Goal: Transaction & Acquisition: Book appointment/travel/reservation

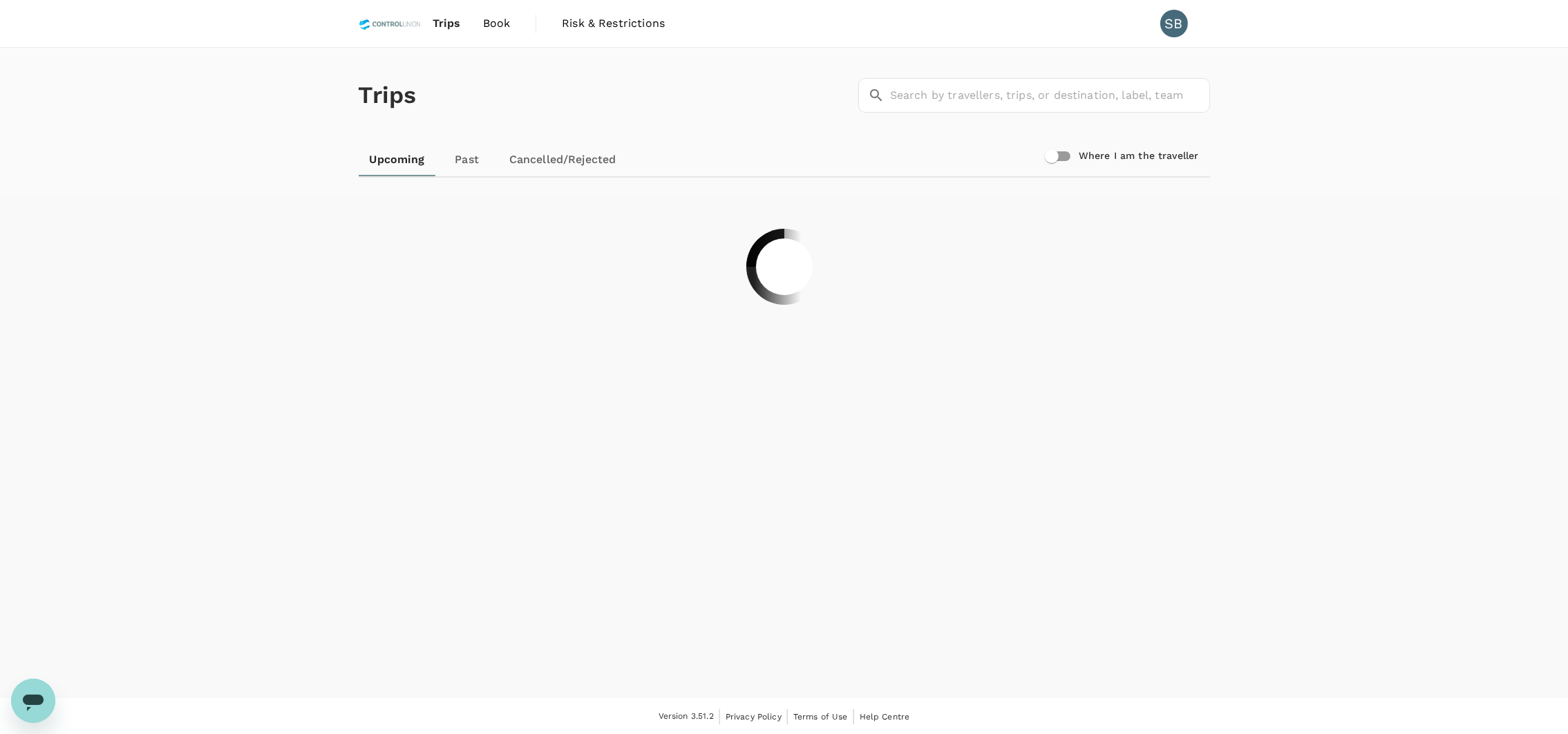
click at [493, 30] on span "Book" at bounding box center [497, 23] width 28 height 17
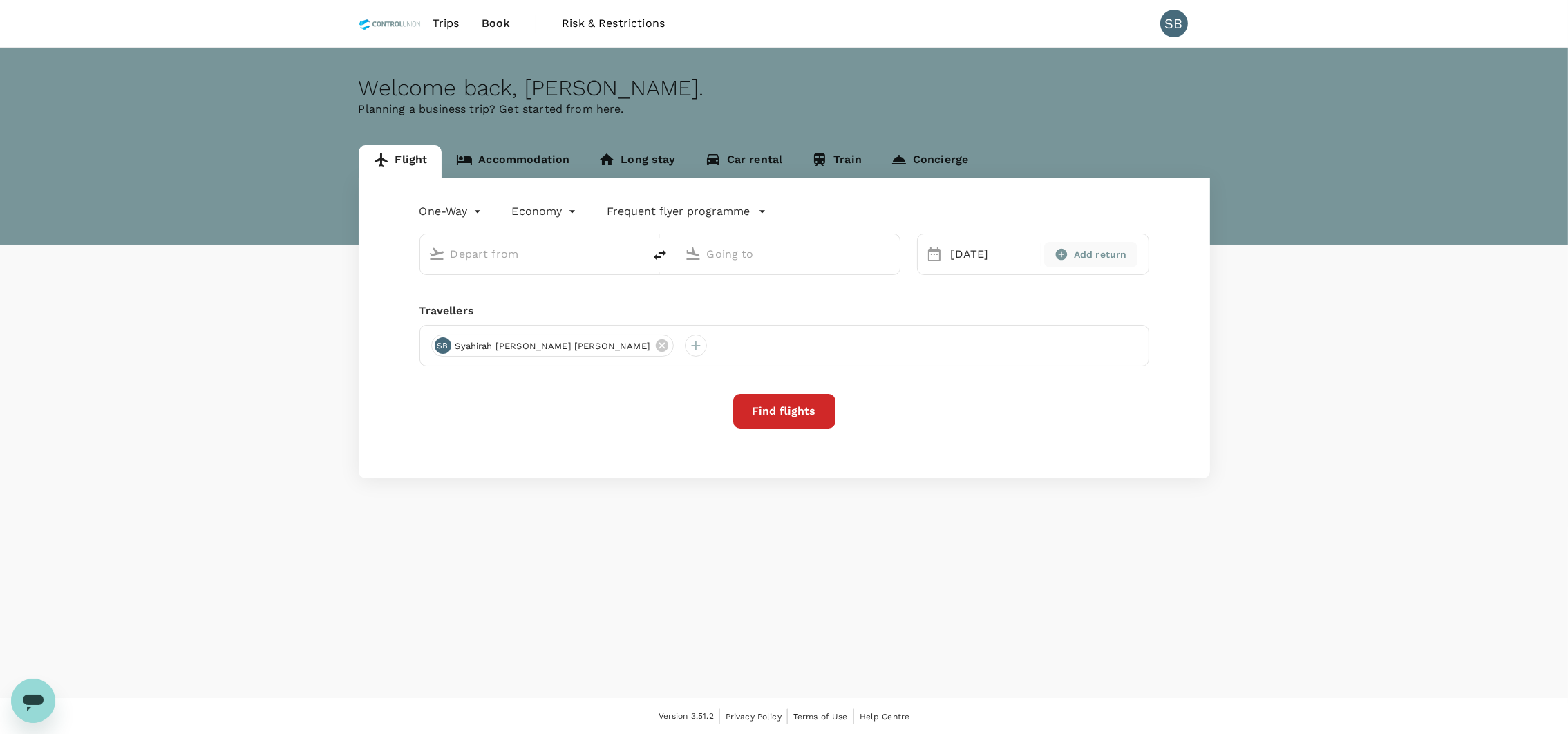
type input "Sandakan (SDK)"
type input "Miri Intl (MYY)"
type input "Sandakan (SDK)"
type input "Miri Intl (MYY)"
click at [516, 159] on link "Accommodation" at bounding box center [513, 162] width 143 height 33
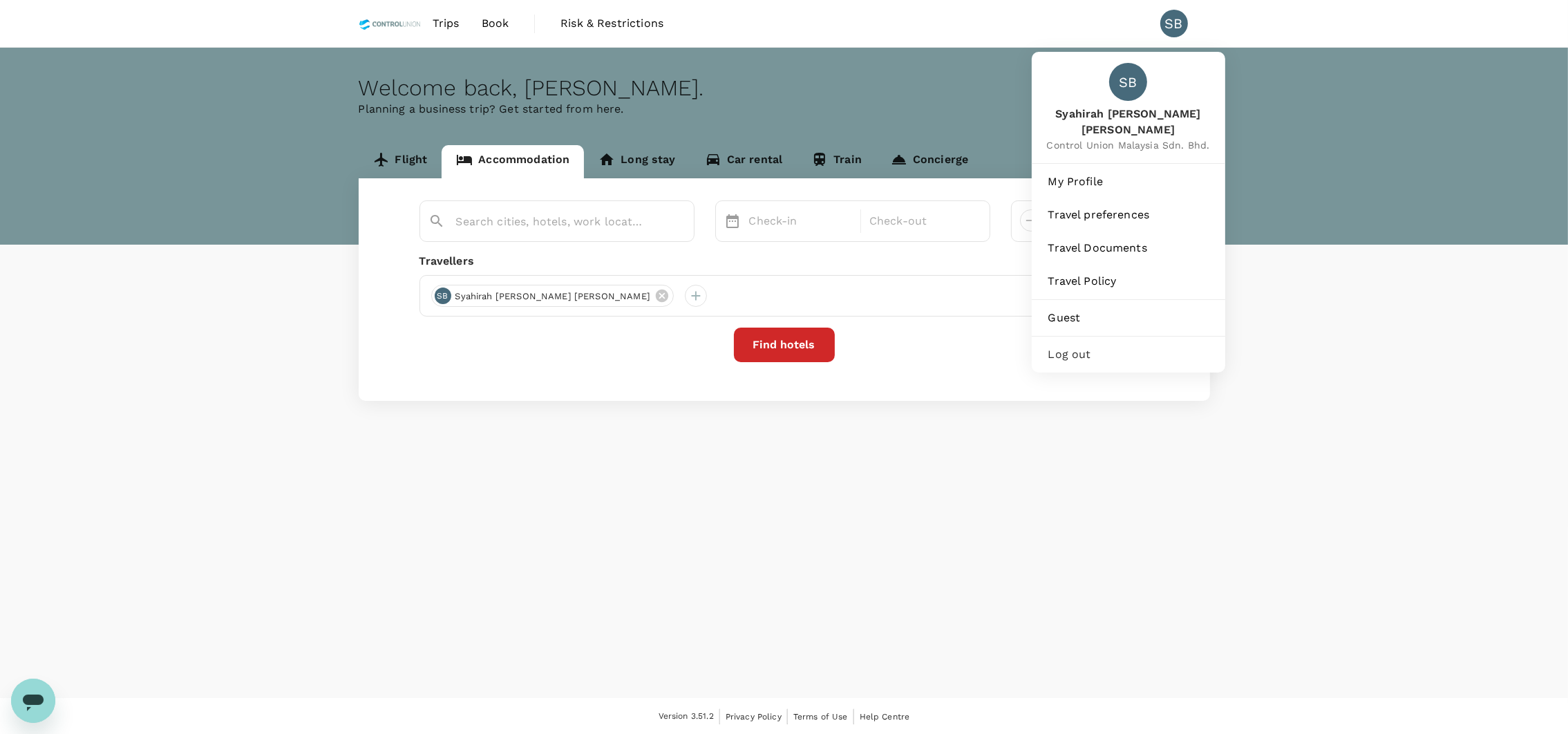
click at [1175, 11] on div "SB" at bounding box center [1174, 23] width 28 height 28
click at [1069, 173] on span "My Profile" at bounding box center [1128, 182] width 160 height 17
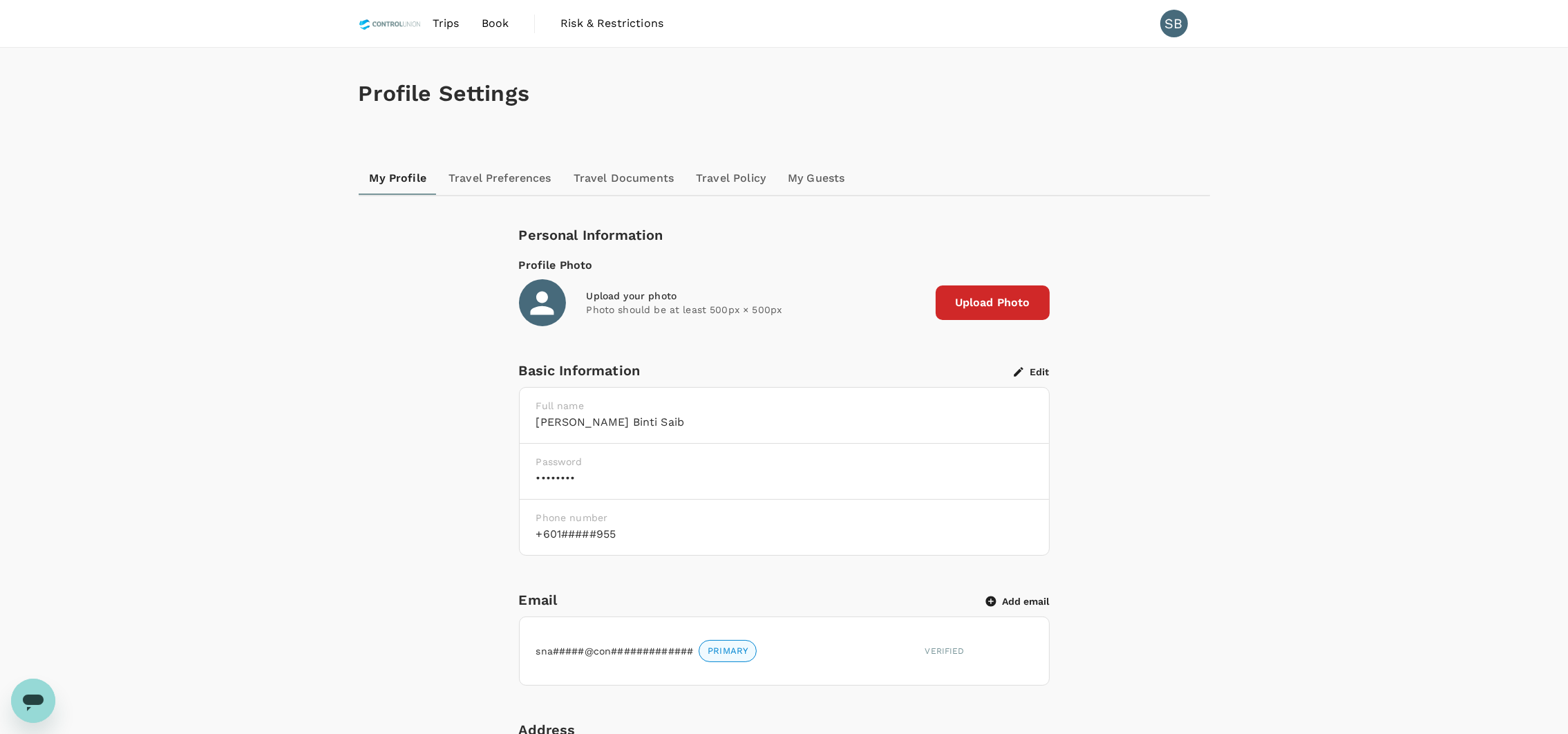
click at [488, 10] on link "Book" at bounding box center [495, 23] width 50 height 47
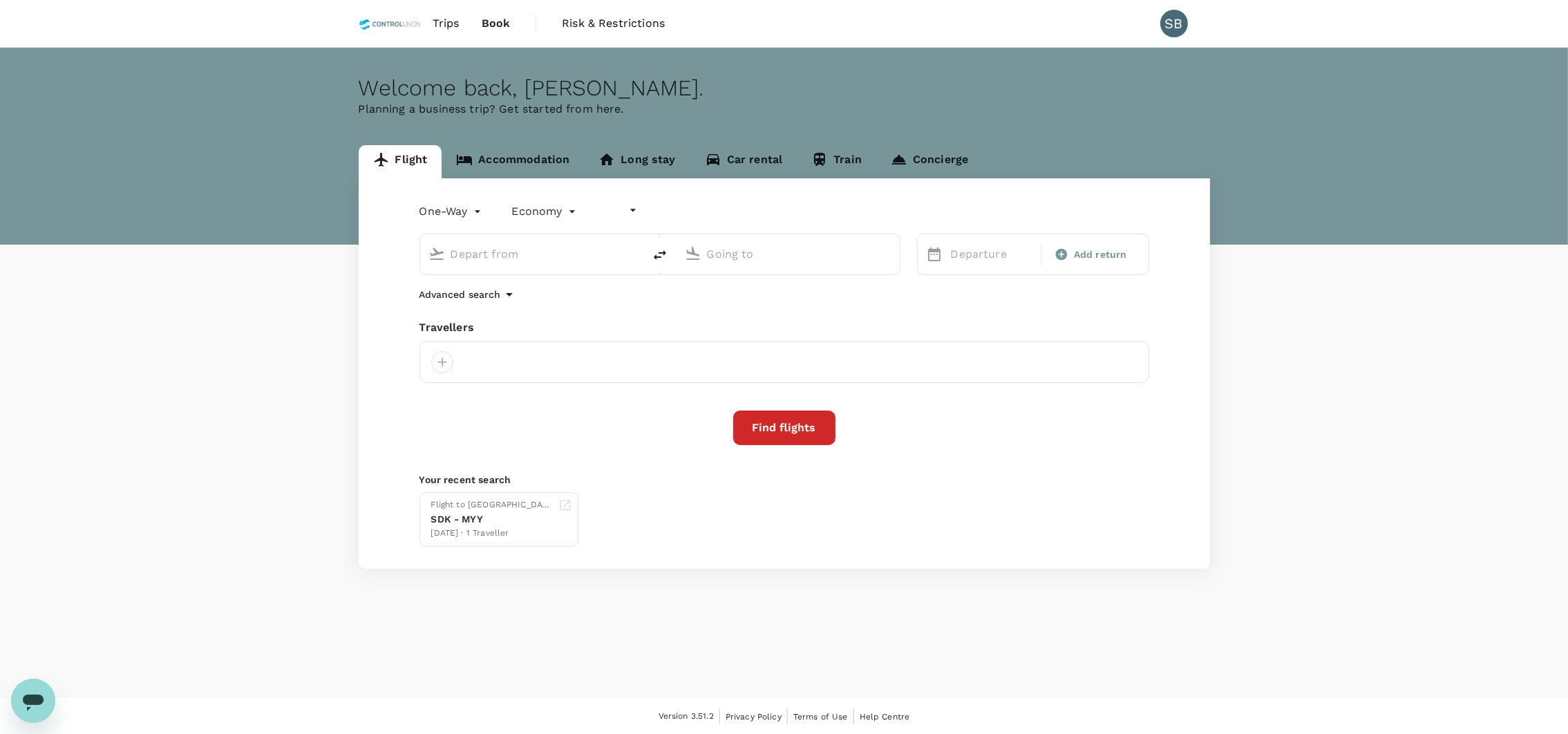
type input "undefined, undefined (any)"
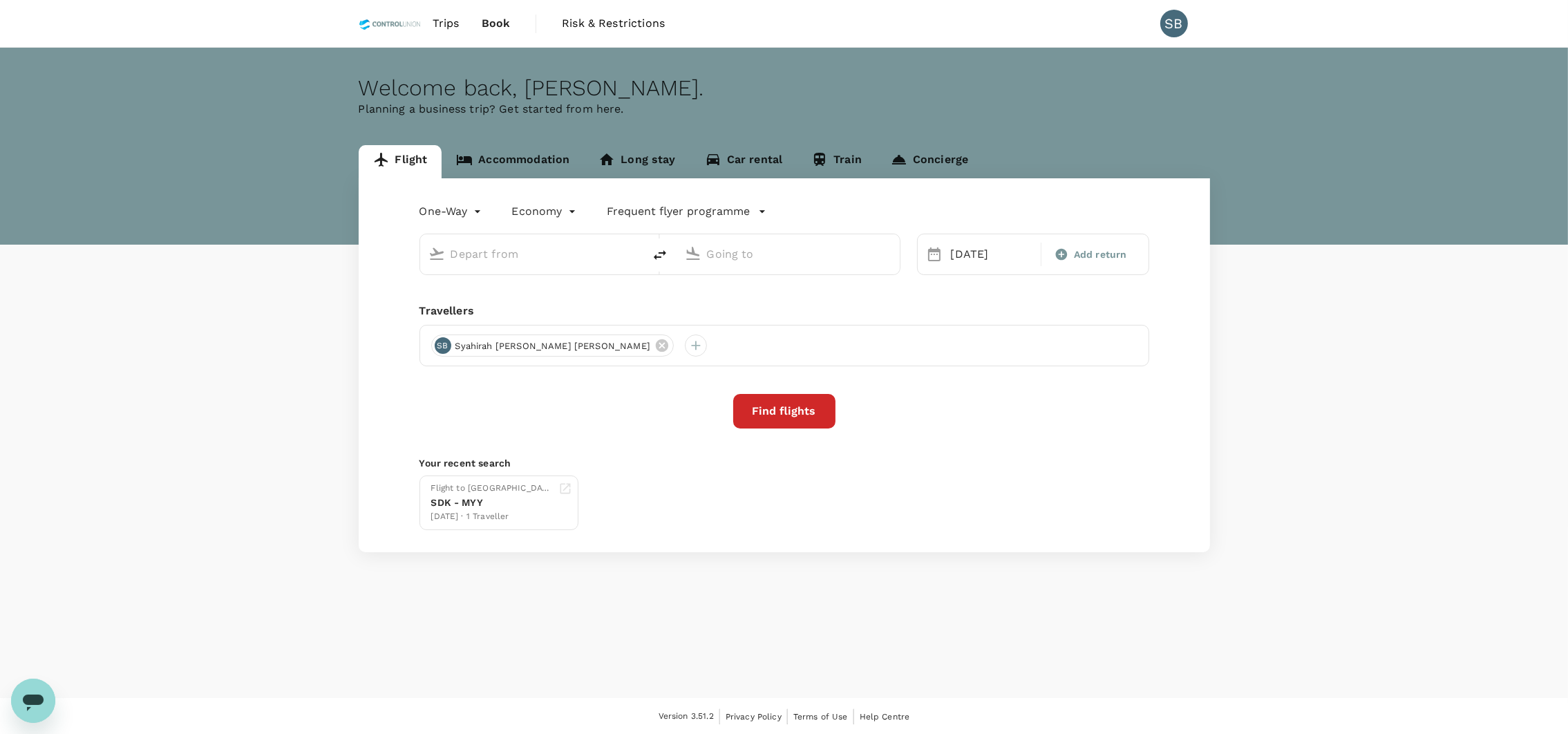
type input "Sandakan (SDK)"
type input "Miri Intl (MYY)"
type input "Sandakan (SDK)"
type input "Miri Intl (MYY)"
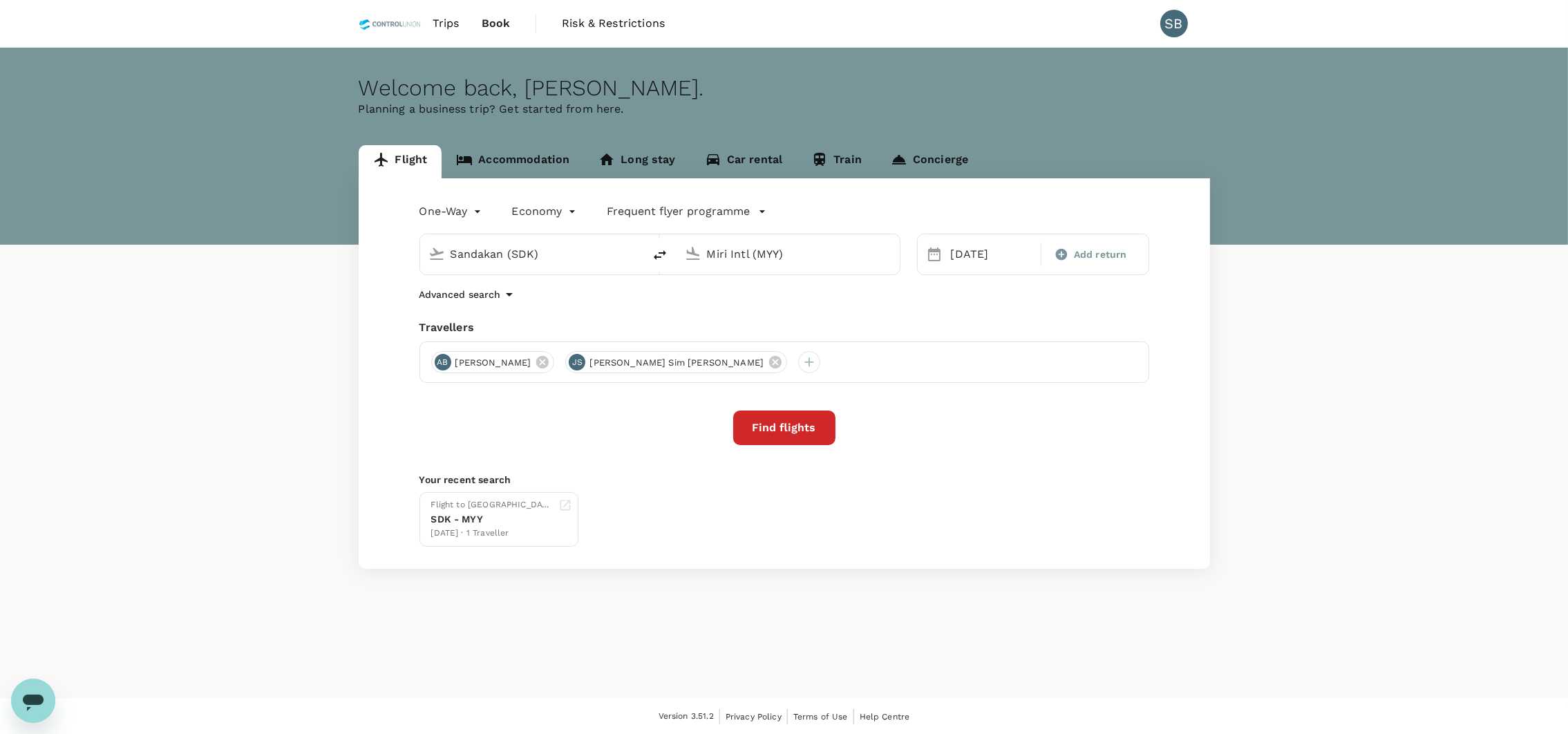
click at [505, 161] on link "Accommodation" at bounding box center [513, 162] width 143 height 33
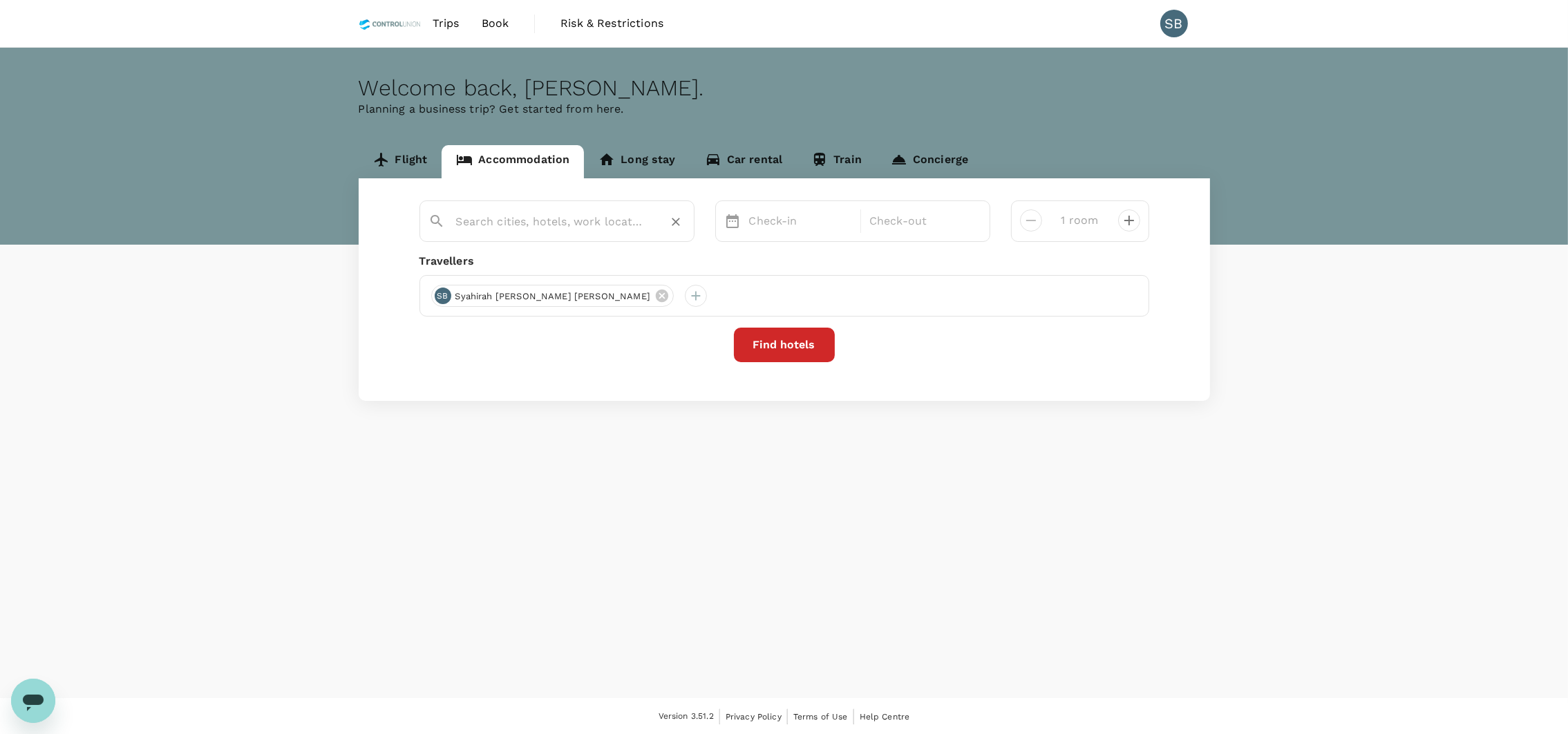
click at [543, 232] on input "text" at bounding box center [551, 221] width 191 height 21
click at [656, 301] on icon at bounding box center [661, 296] width 12 height 12
click at [443, 299] on div at bounding box center [443, 296] width 22 height 22
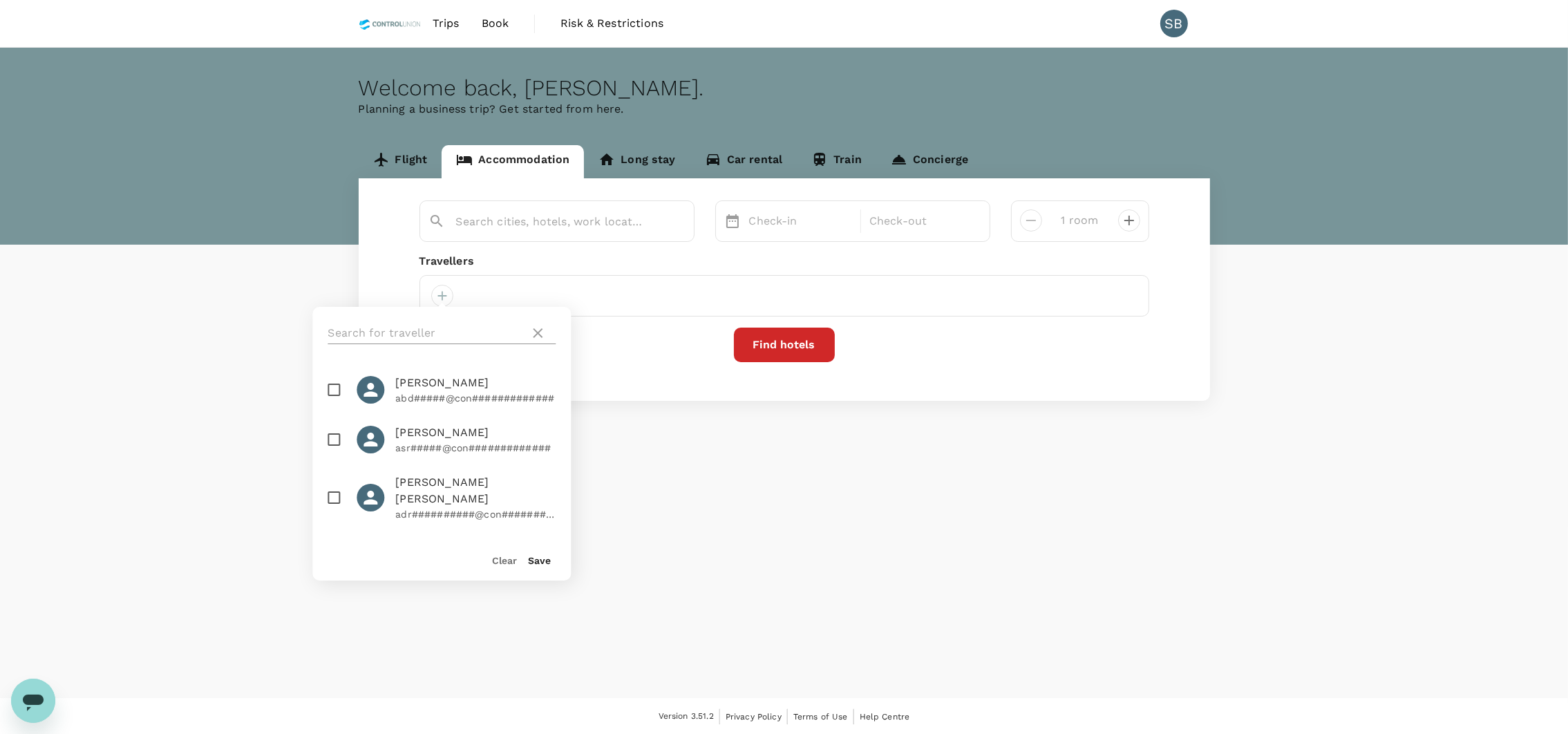
click at [402, 326] on input "text" at bounding box center [426, 334] width 196 height 22
type input "mohd faru"
click at [331, 397] on input "checkbox" at bounding box center [333, 389] width 29 height 29
checkbox input "true"
click at [533, 563] on button "Save" at bounding box center [539, 561] width 23 height 11
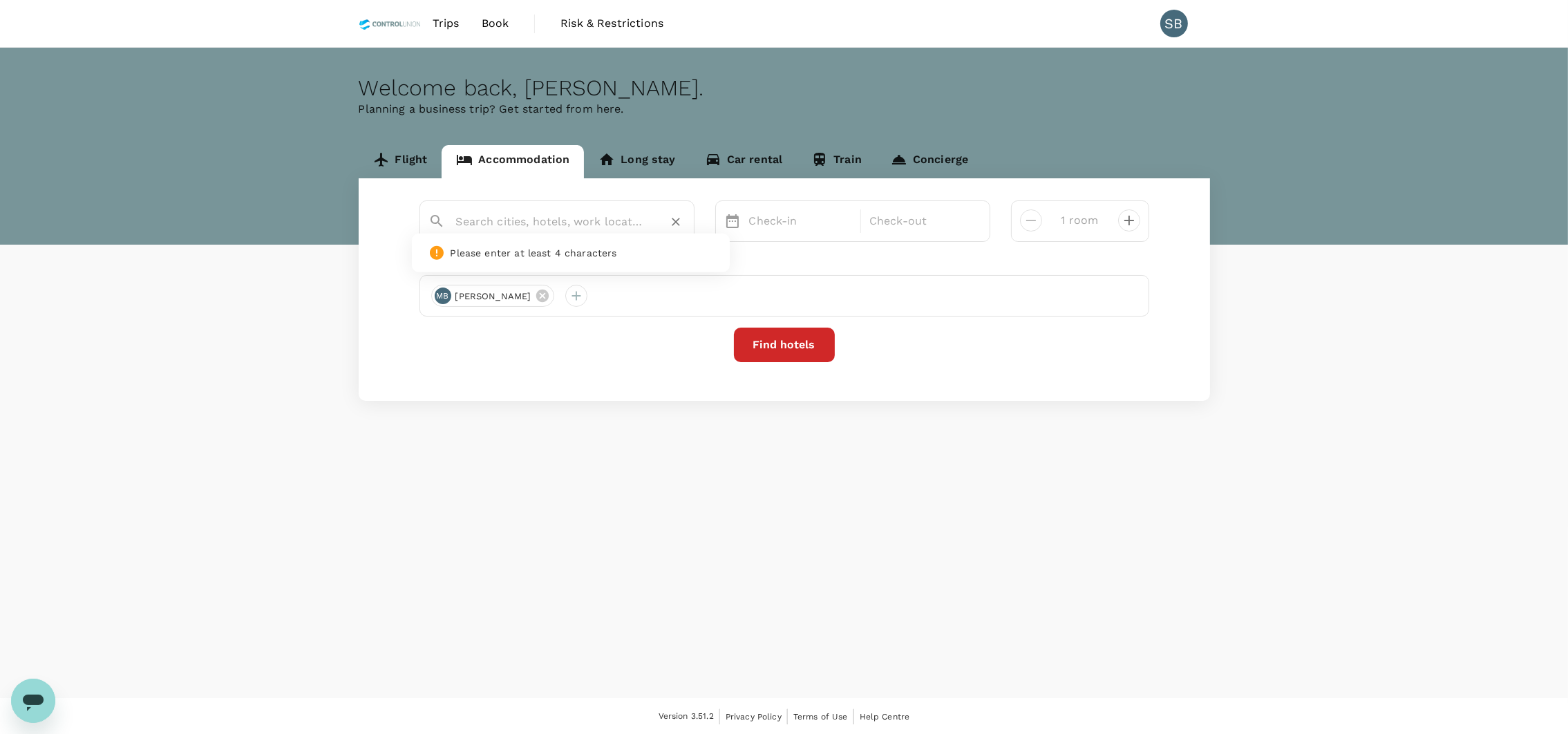
click at [492, 227] on input "text" at bounding box center [551, 221] width 191 height 21
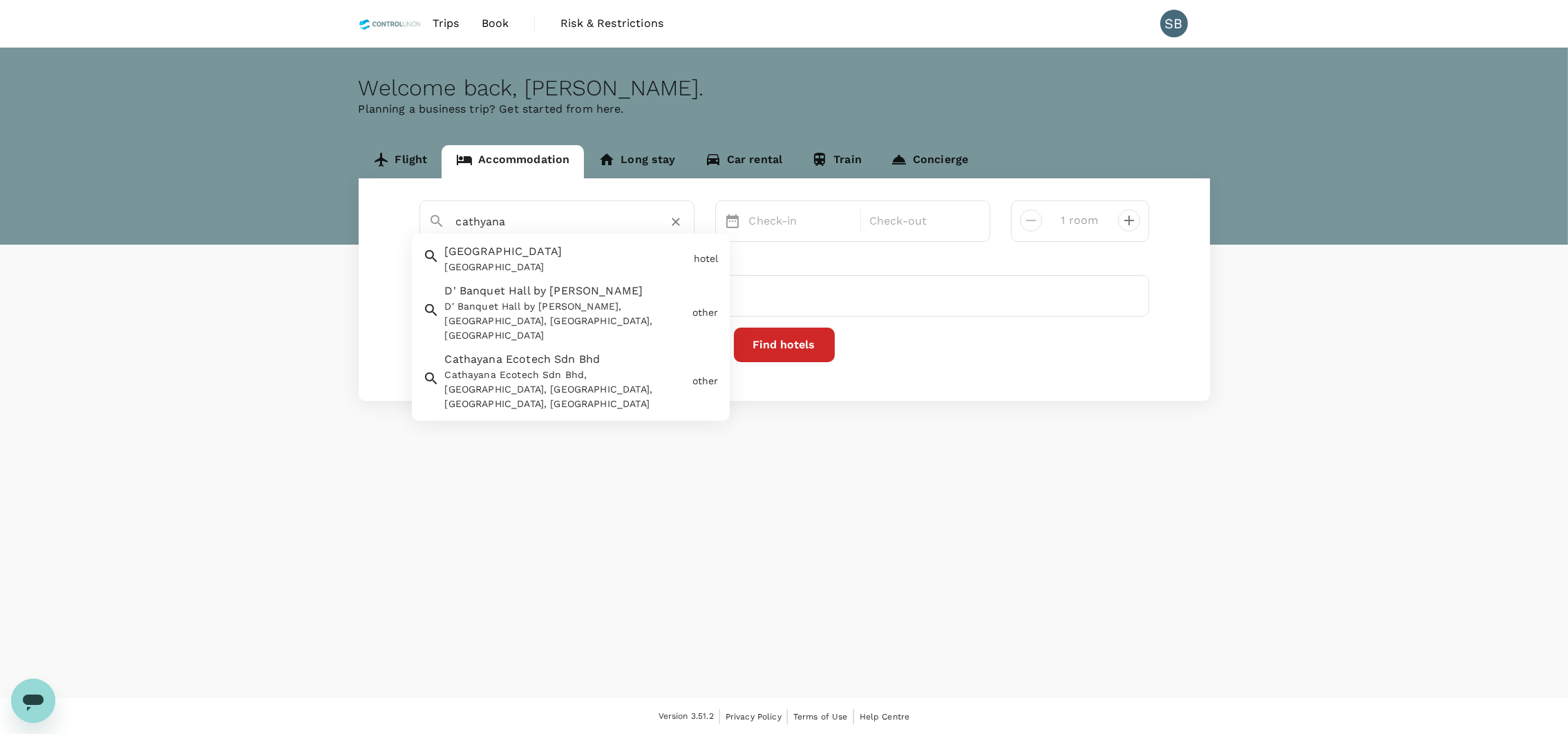
click at [595, 255] on div "Cathayana Hotel Kuantan Cathayana Hotel Kuantan" at bounding box center [564, 257] width 249 height 37
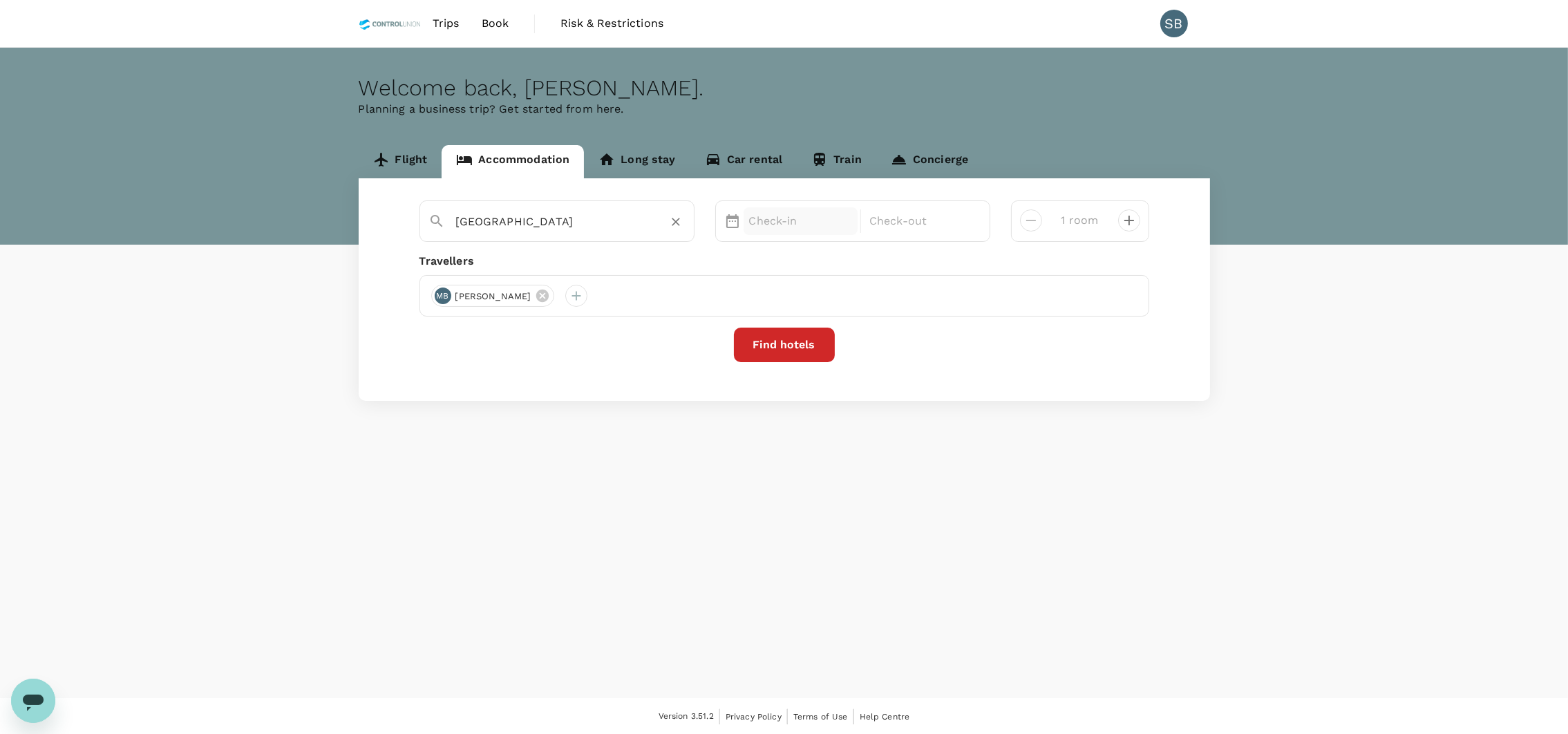
type input "Cathayana Hotel Kuantan"
click at [814, 231] on div "Check-in" at bounding box center [801, 221] width 115 height 28
click at [823, 368] on div "17" at bounding box center [822, 368] width 26 height 26
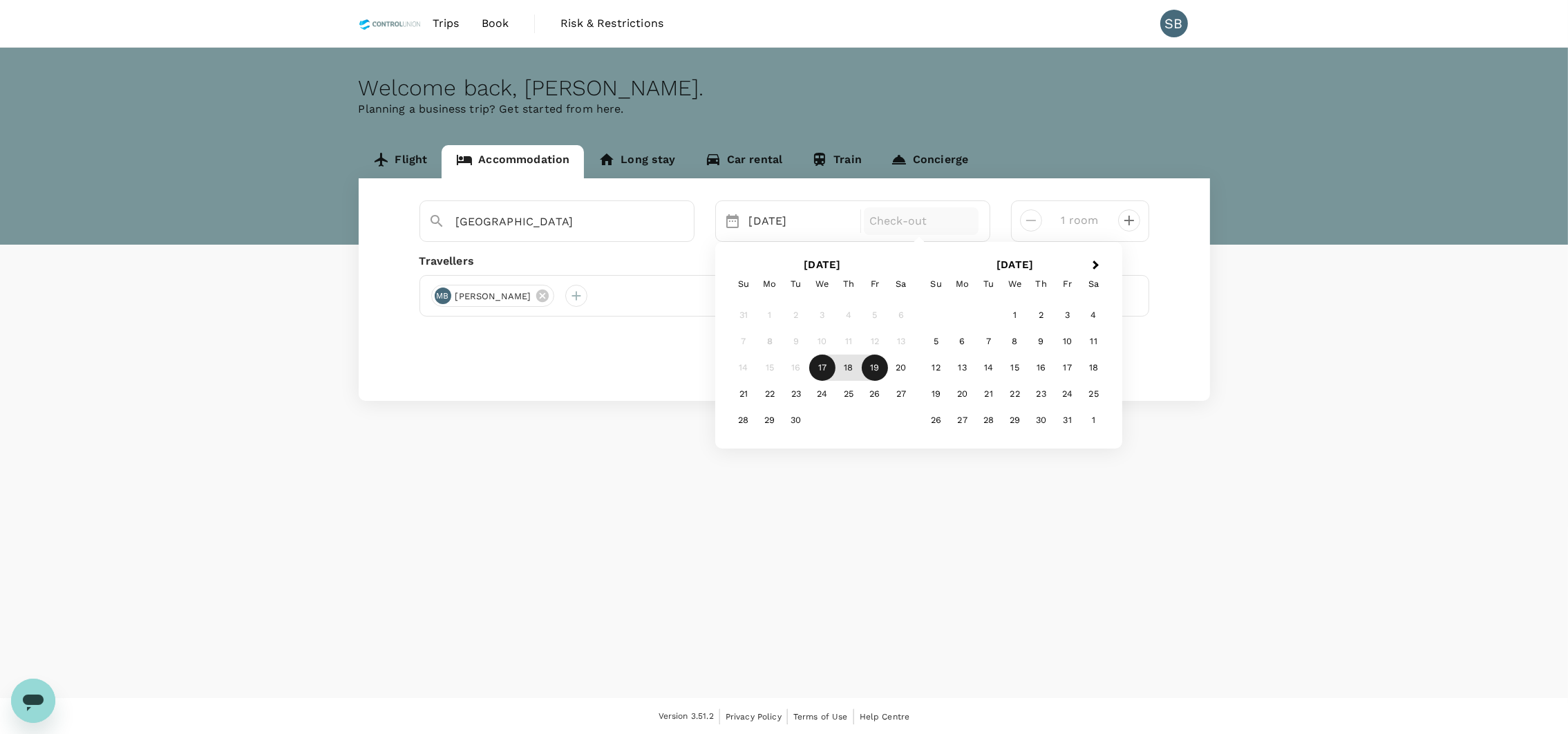
click at [878, 363] on div "19" at bounding box center [874, 368] width 26 height 26
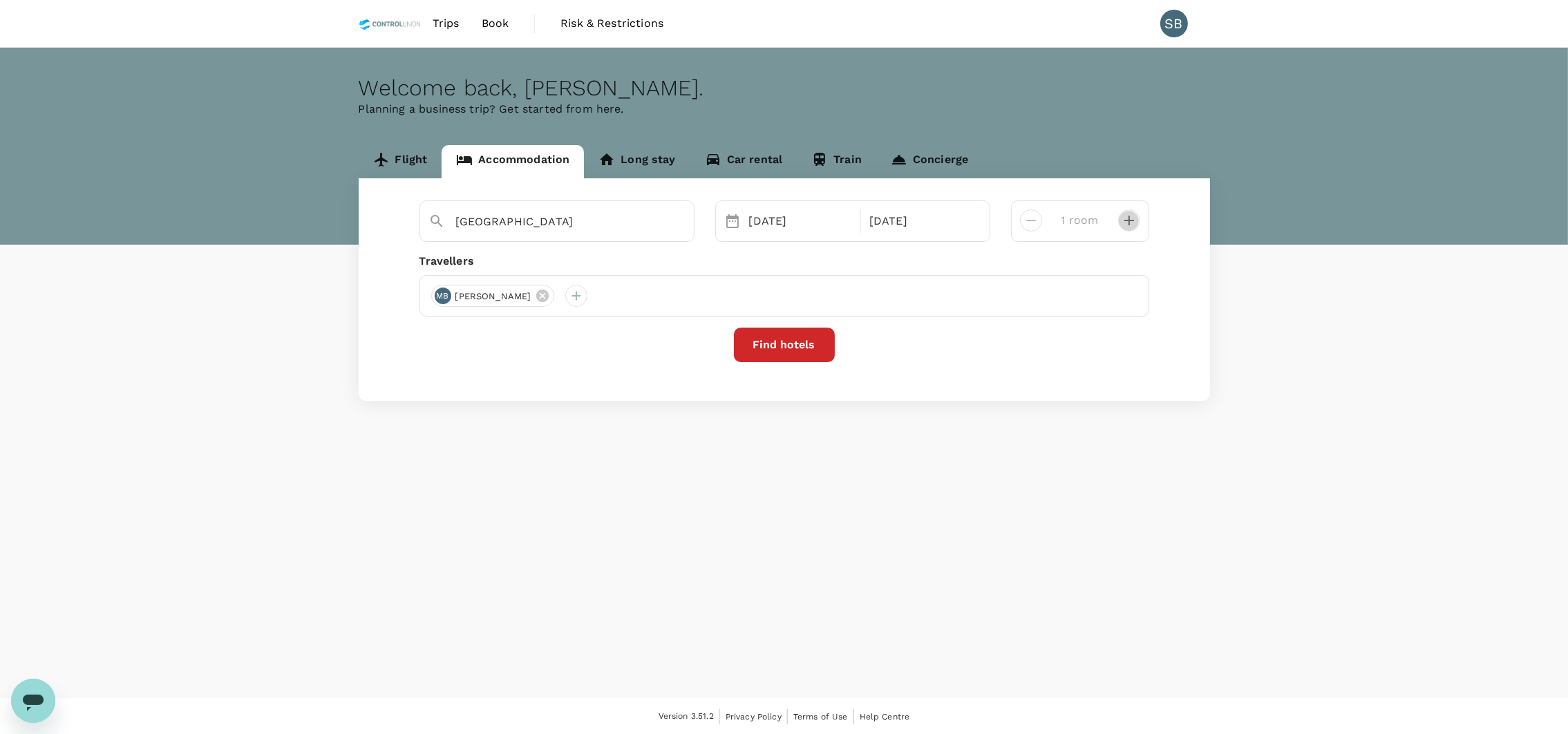
click at [1126, 225] on icon "decrease" at bounding box center [1129, 221] width 17 height 17
click at [1031, 222] on icon "decrease" at bounding box center [1031, 221] width 17 height 17
type input "1 room"
click at [797, 352] on button "Find hotels" at bounding box center [784, 345] width 101 height 34
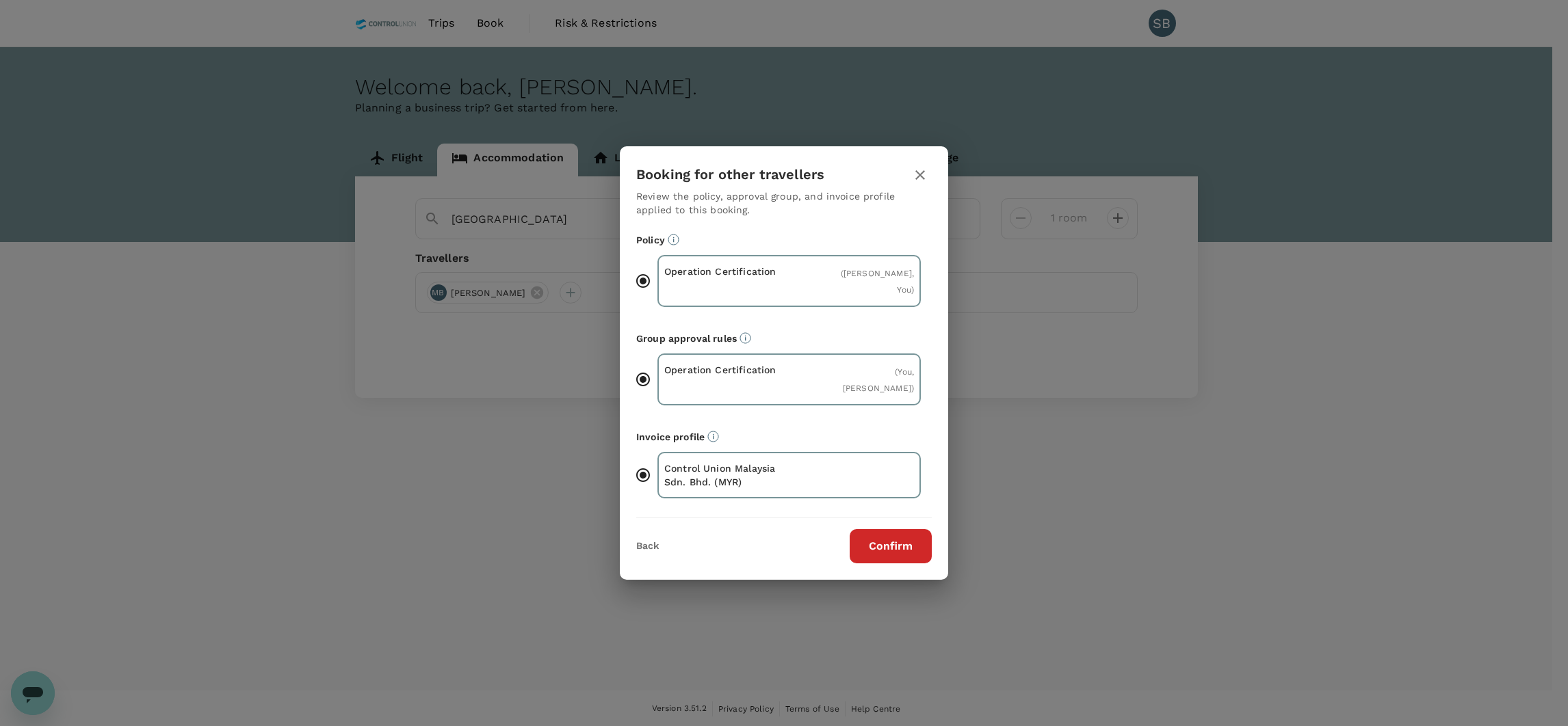
click at [875, 560] on button "Confirm" at bounding box center [891, 546] width 83 height 34
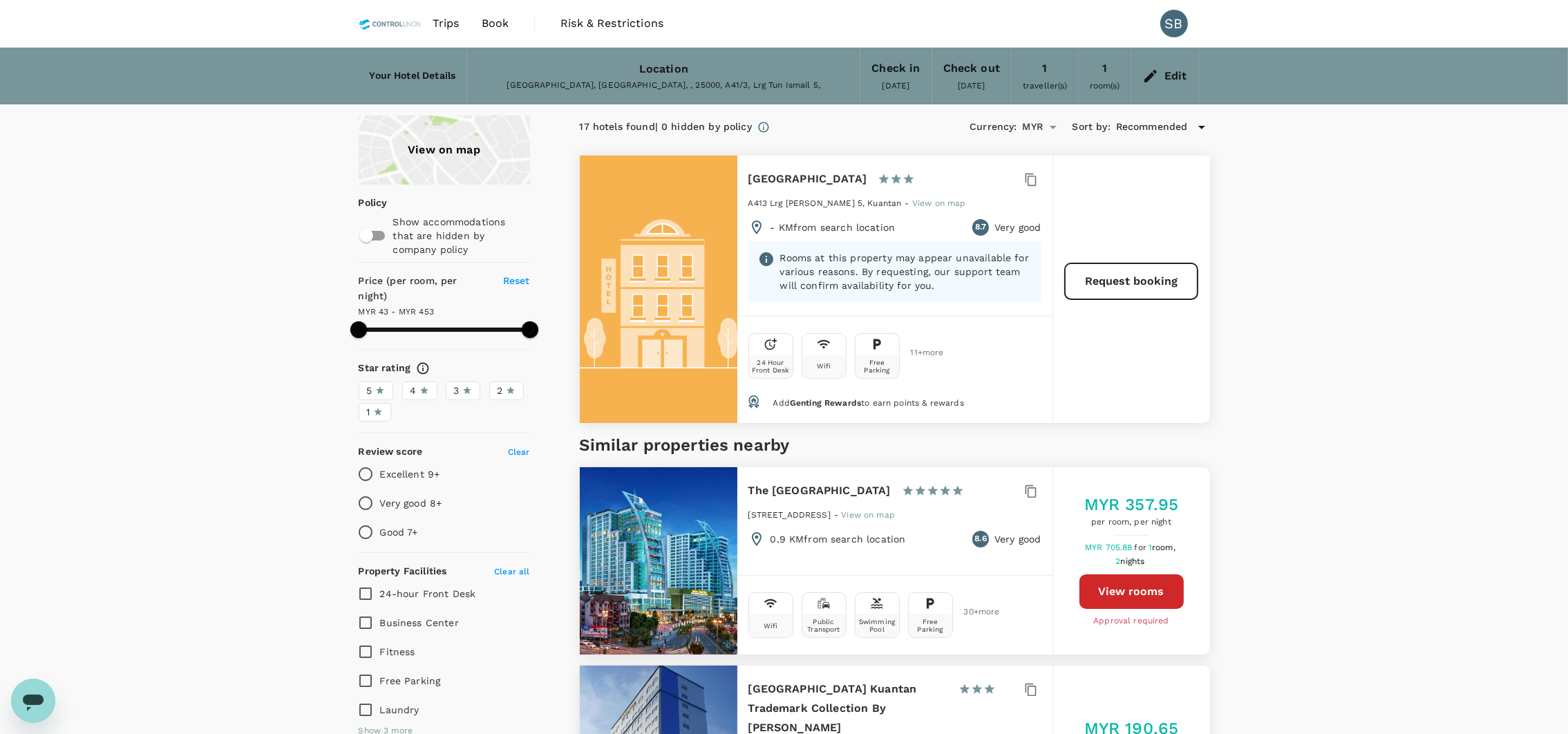
type input "453.17"
click at [1142, 281] on button "Request booking" at bounding box center [1131, 281] width 132 height 36
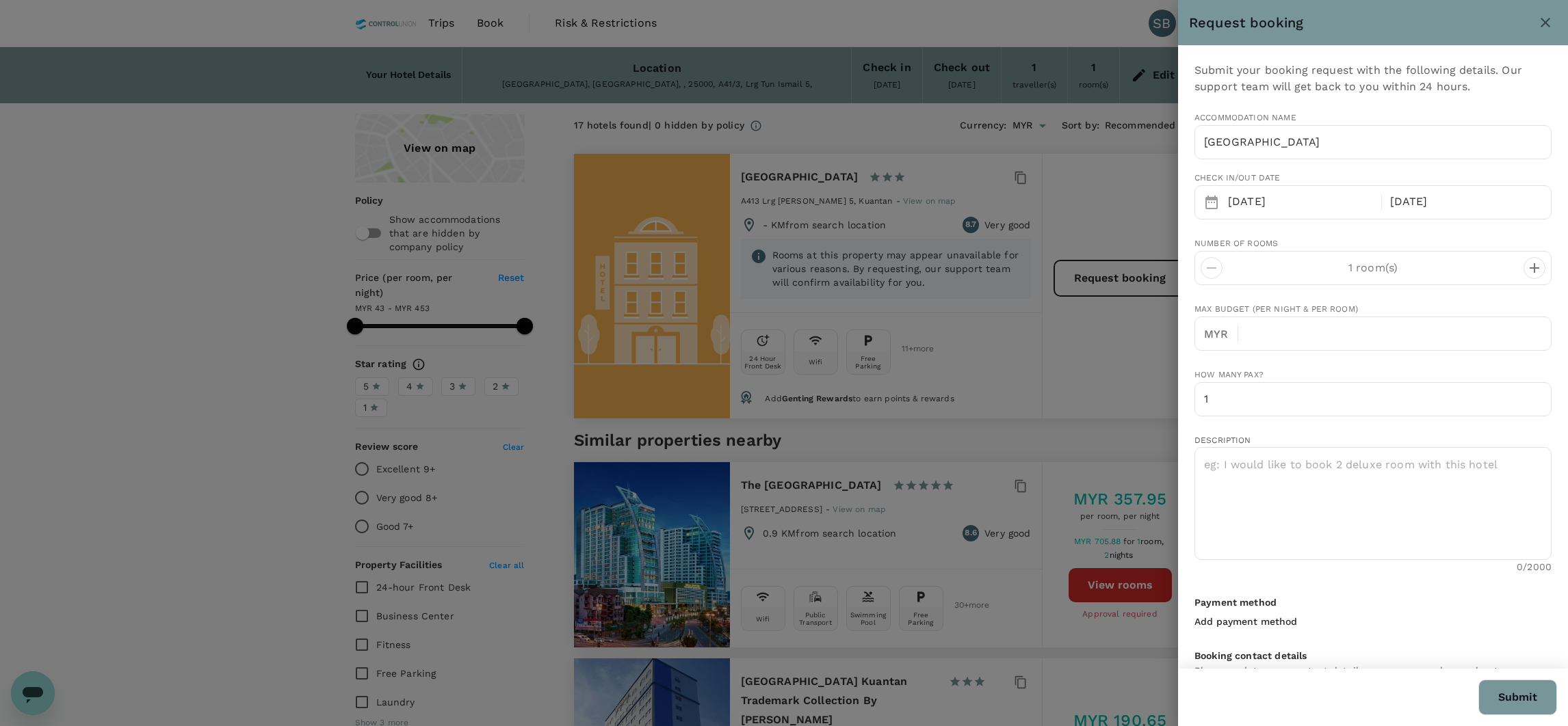
type input "60"
type input "123713955"
type input "snadirah@controlunion.com"
click at [1315, 333] on input "text" at bounding box center [1401, 333] width 303 height 34
type input "250"
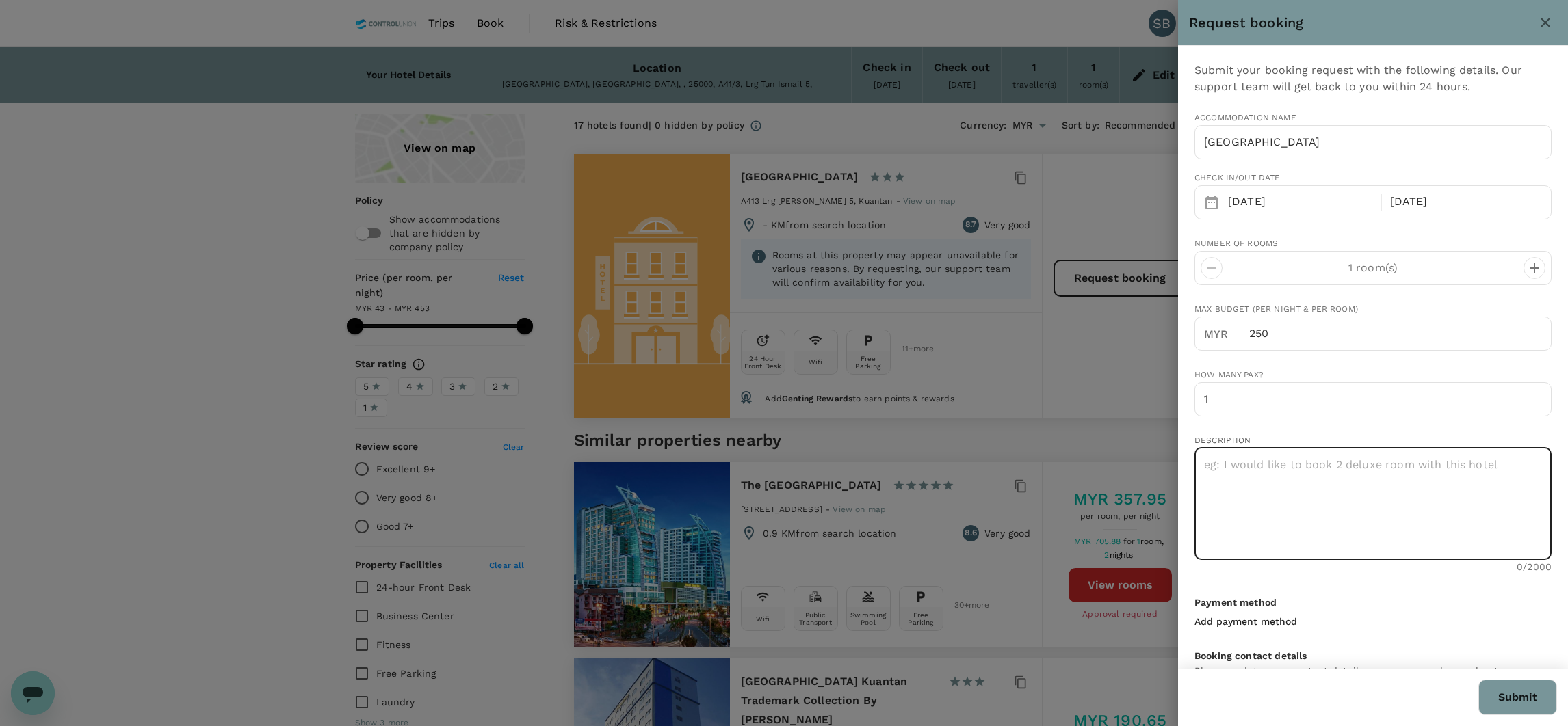
click at [1297, 476] on textarea at bounding box center [1374, 503] width 358 height 113
type textarea "Hi, Kindly provide the room rate per night include breakfast for this option. C…"
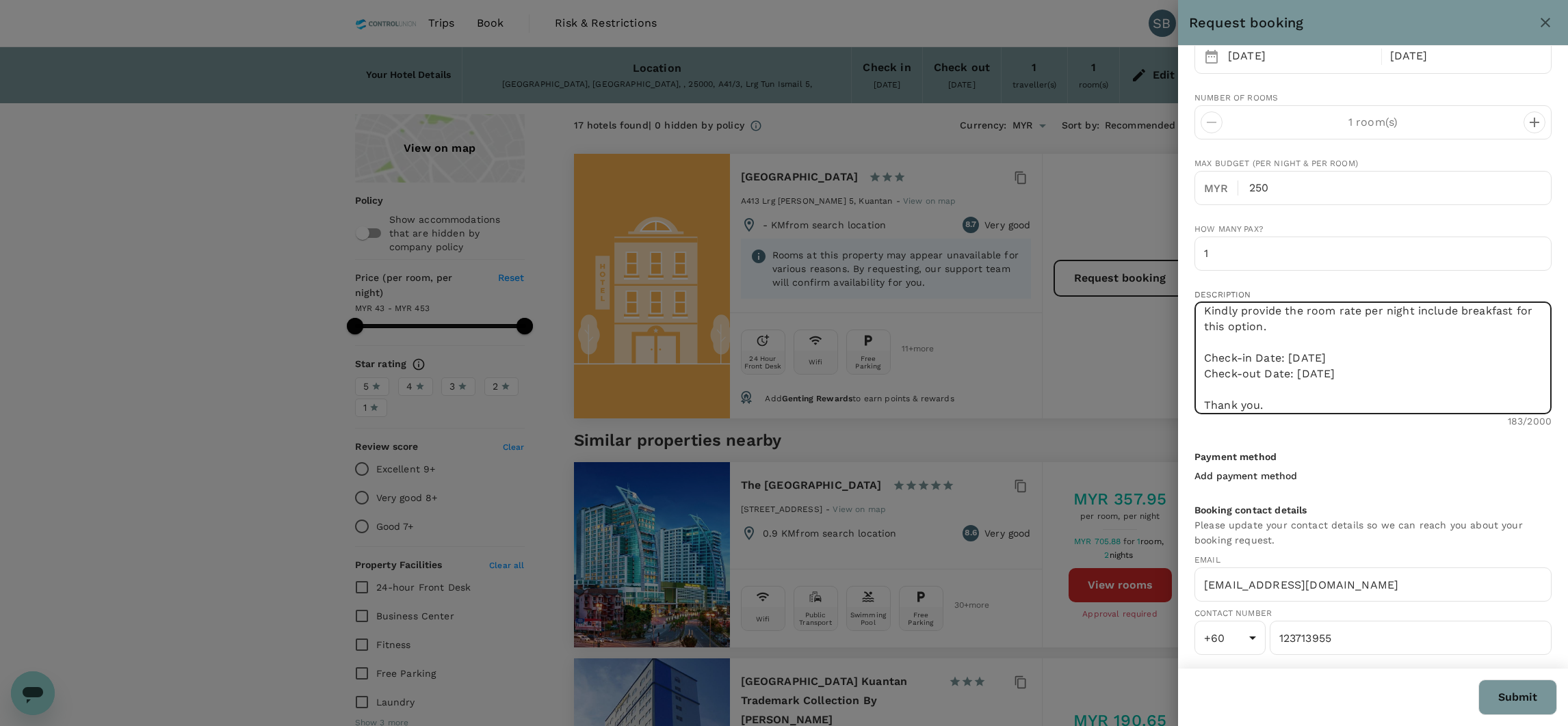
scroll to position [62, 0]
type input "453.17"
type textarea "Hi, Kindly provide the room rate per night include breakfast for this option. C…"
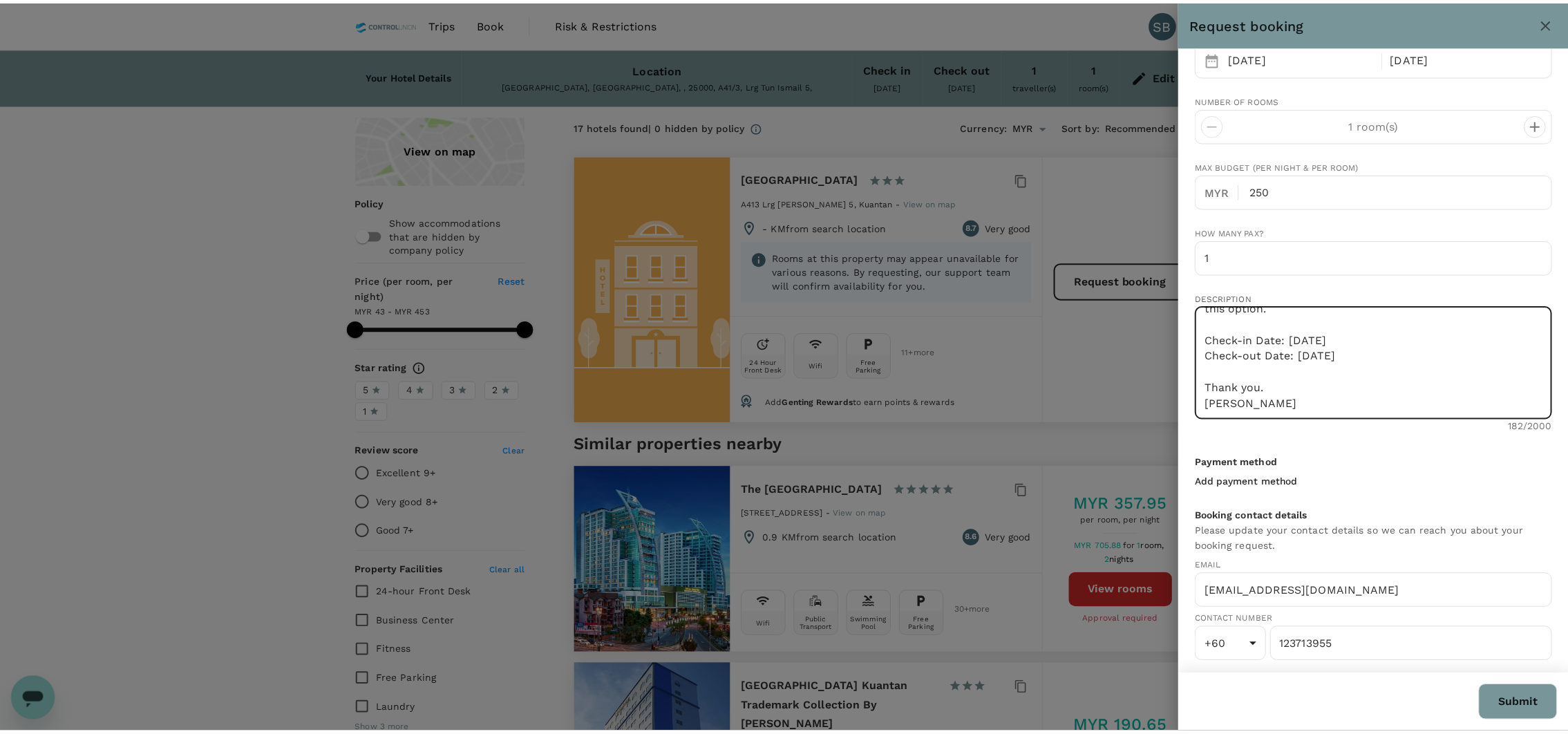
scroll to position [147, 0]
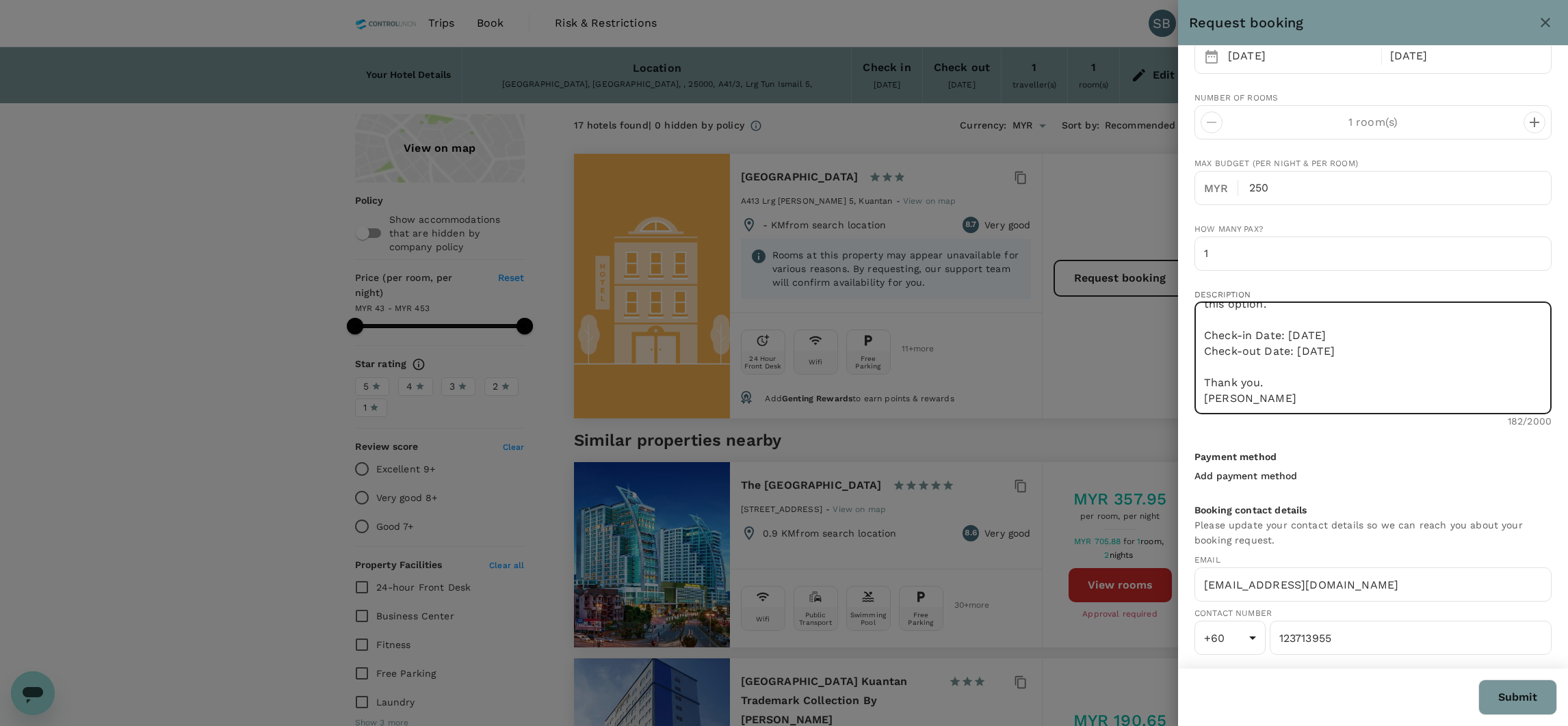
click at [1529, 690] on button "Submit" at bounding box center [1518, 698] width 79 height 36
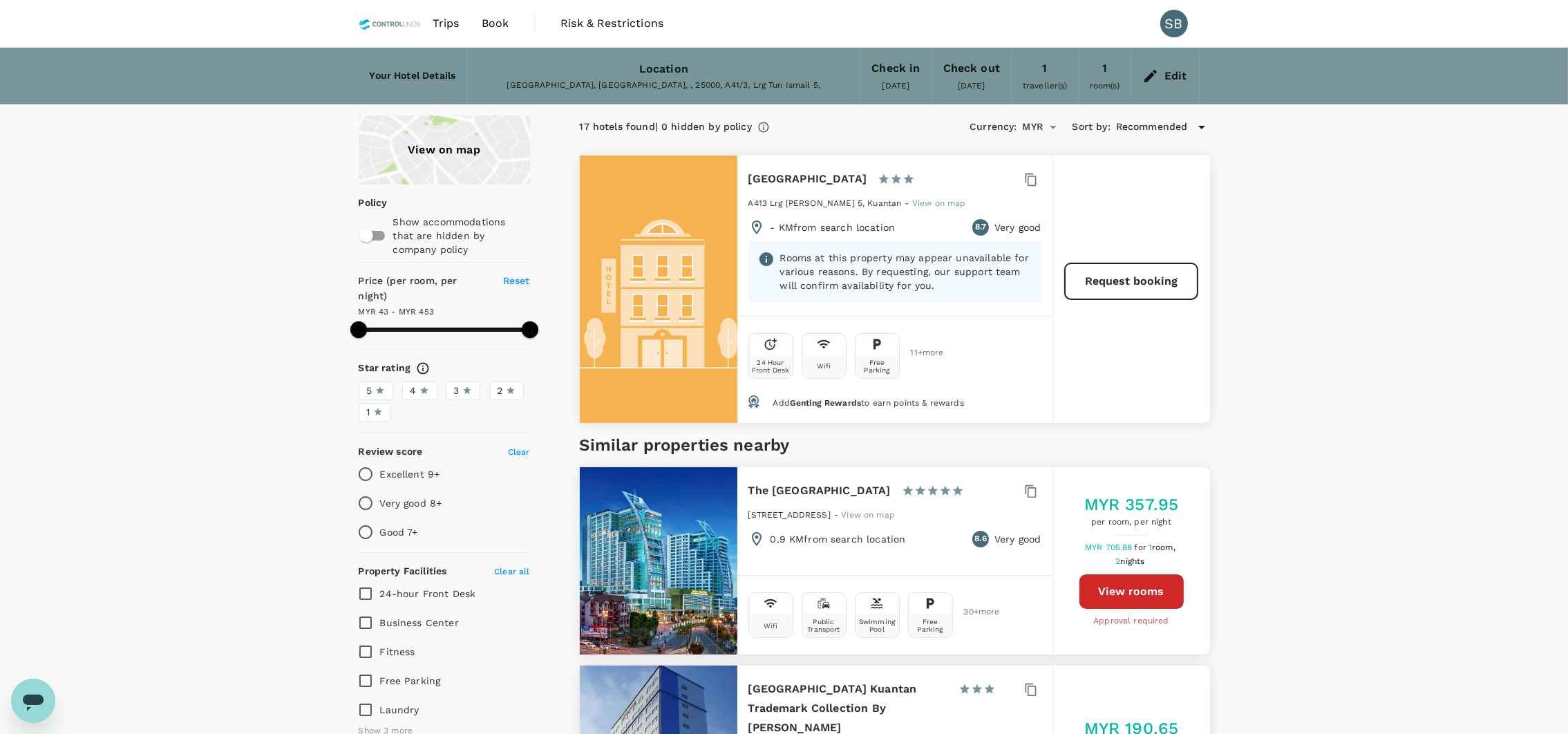
drag, startPoint x: 892, startPoint y: 177, endPoint x: 742, endPoint y: 184, distance: 150.2
click at [742, 184] on div "Cathayana Hotel Kuantan 1 Star 2 Stars 3 Stars 4 Stars 5 Stars A413 Lrg Tun Ism…" at bounding box center [895, 235] width 315 height 160
copy h6 "Cathayana Hotel Kuantan"
type input "453.17"
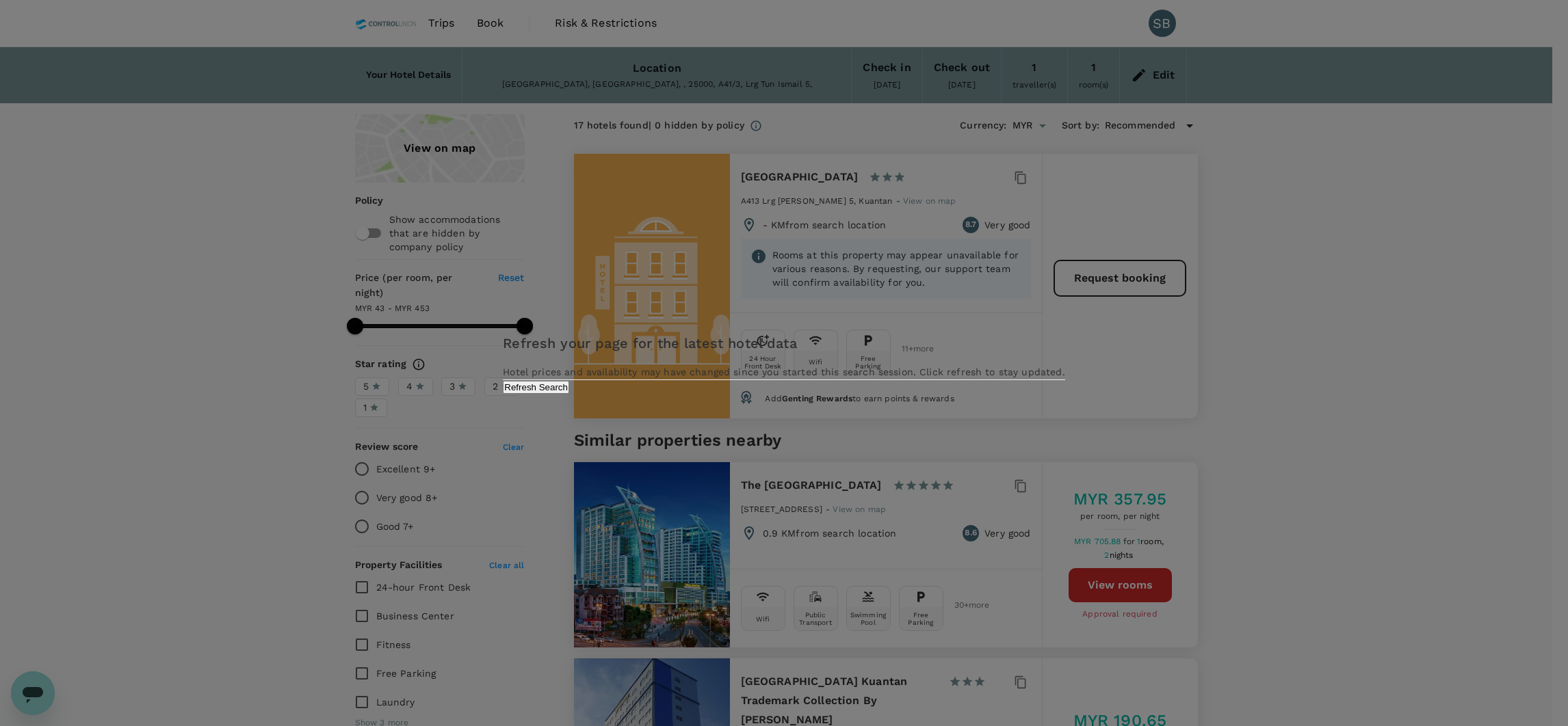
drag, startPoint x: 840, startPoint y: 422, endPoint x: 840, endPoint y: 494, distance: 72.0
click at [569, 394] on button "Refresh Search" at bounding box center [536, 388] width 66 height 13
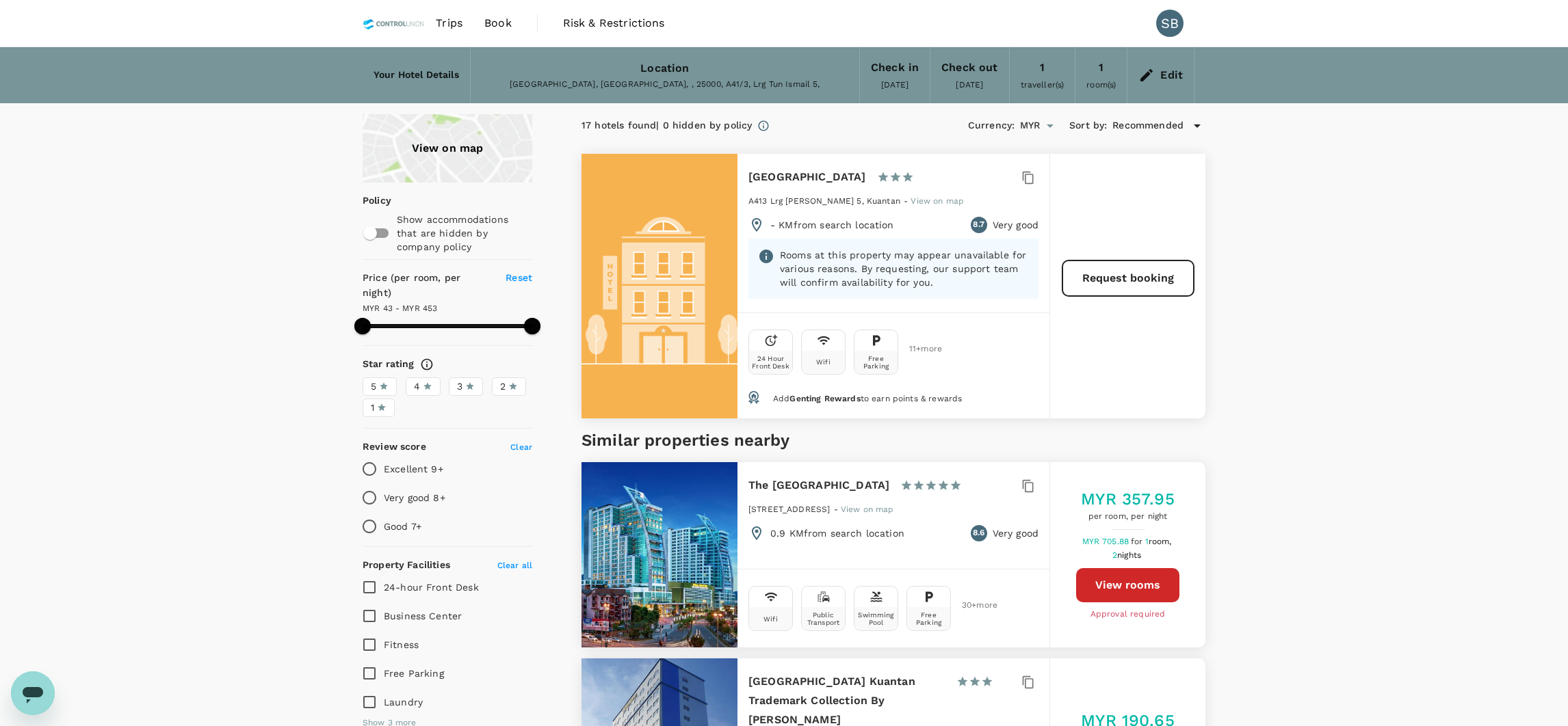
type input "453.17"
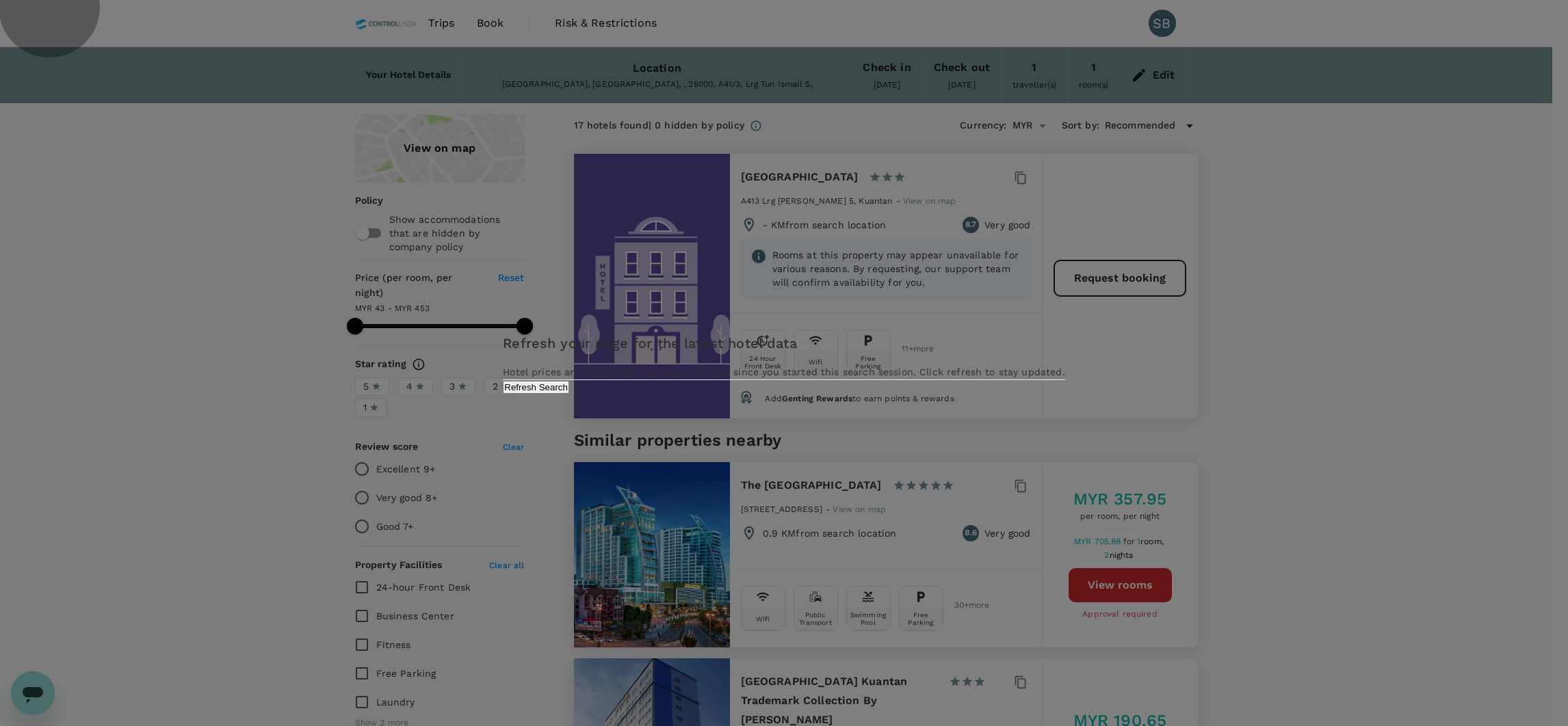
click at [569, 394] on button "Refresh Search" at bounding box center [536, 388] width 66 height 13
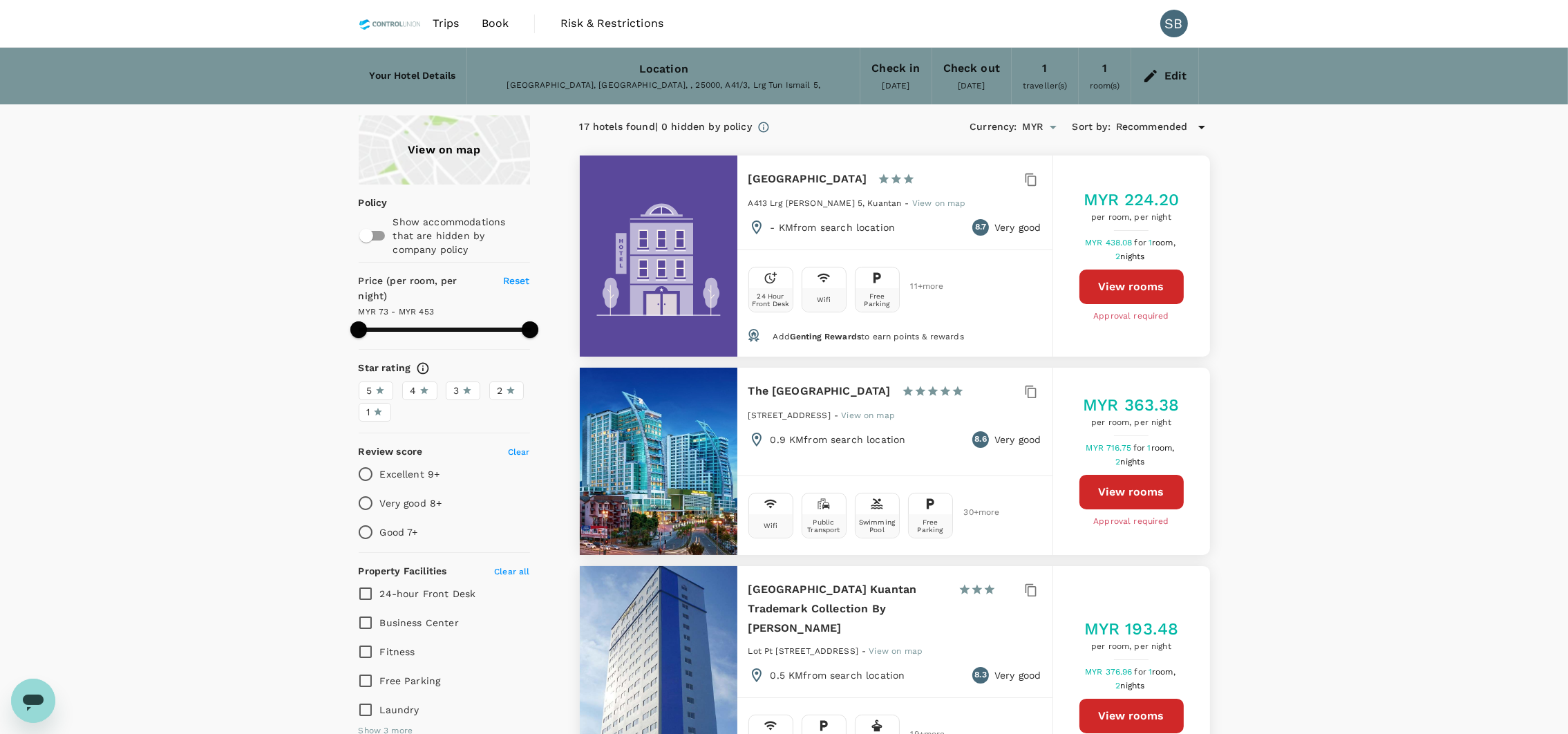
type input "453.19"
click at [1127, 275] on button "View rooms" at bounding box center [1132, 286] width 105 height 34
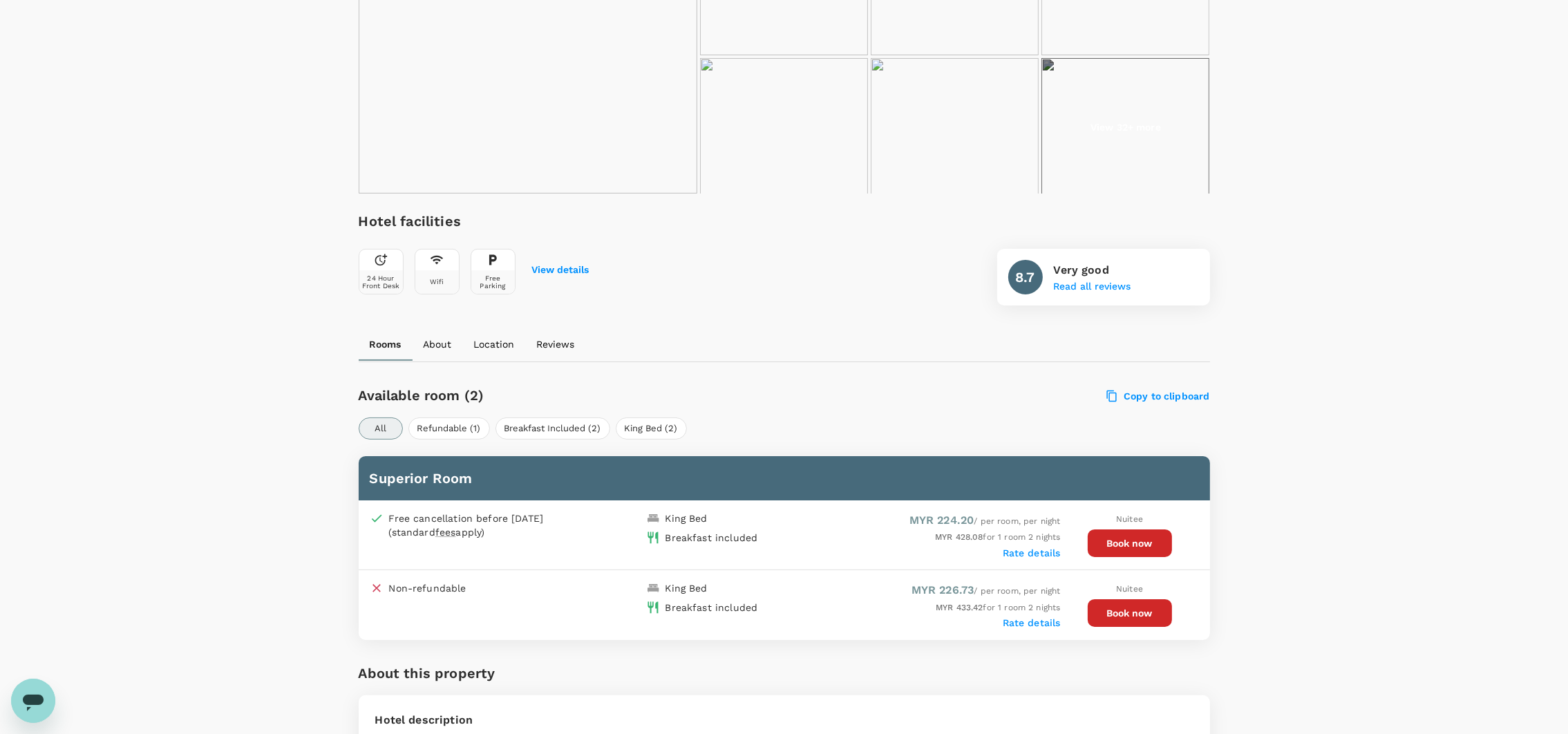
scroll to position [310, 0]
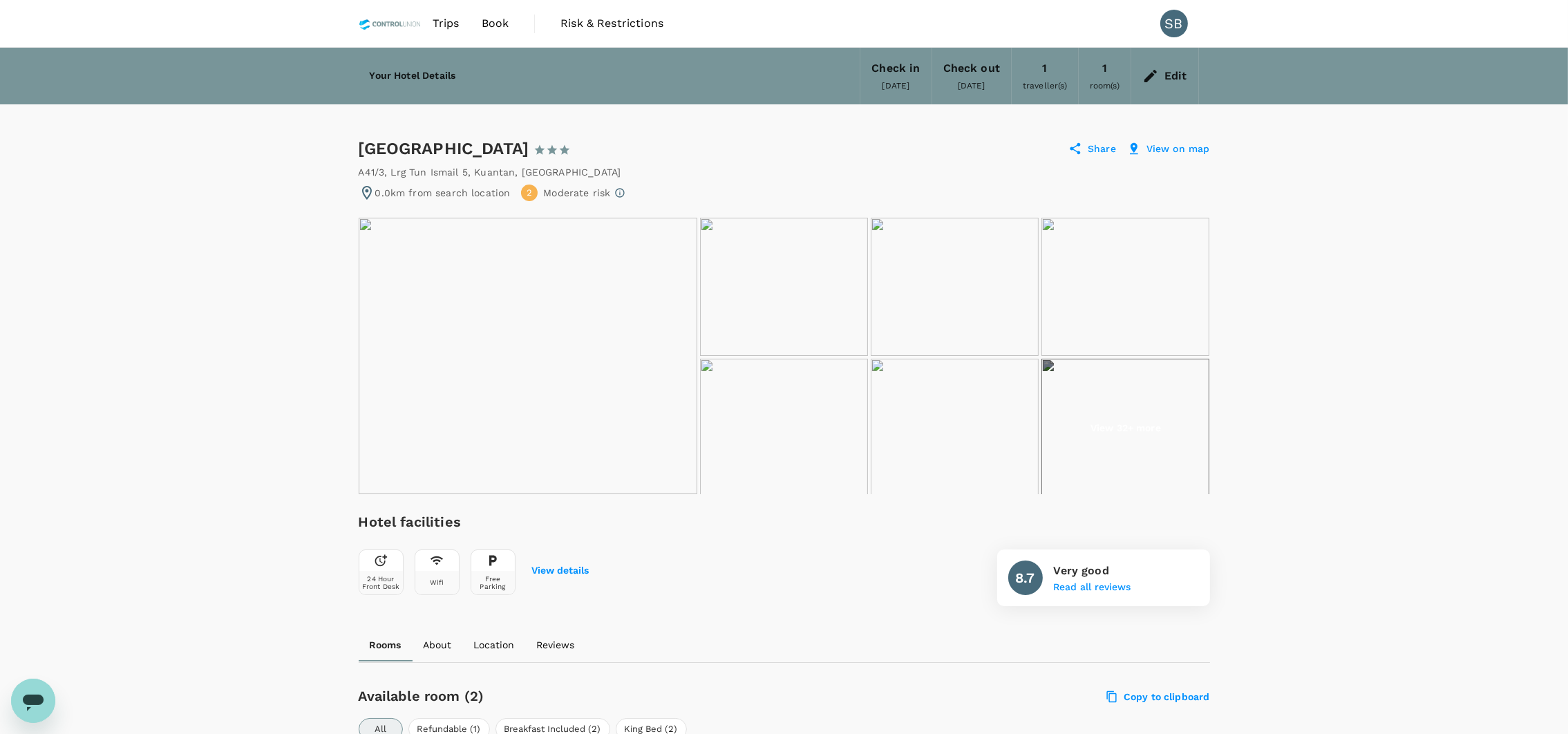
click at [883, 230] on img at bounding box center [954, 286] width 168 height 138
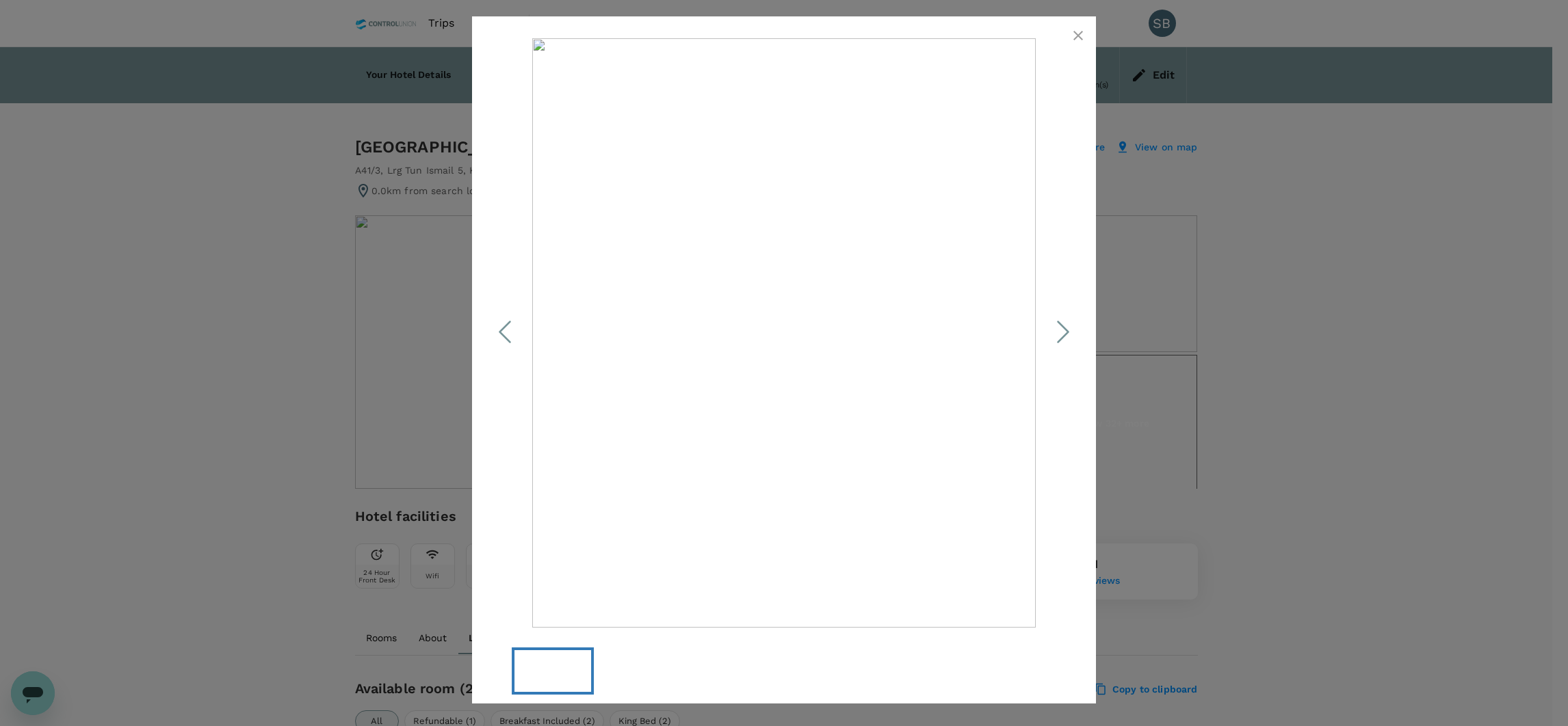
click at [1074, 38] on icon "button" at bounding box center [1078, 36] width 17 height 16
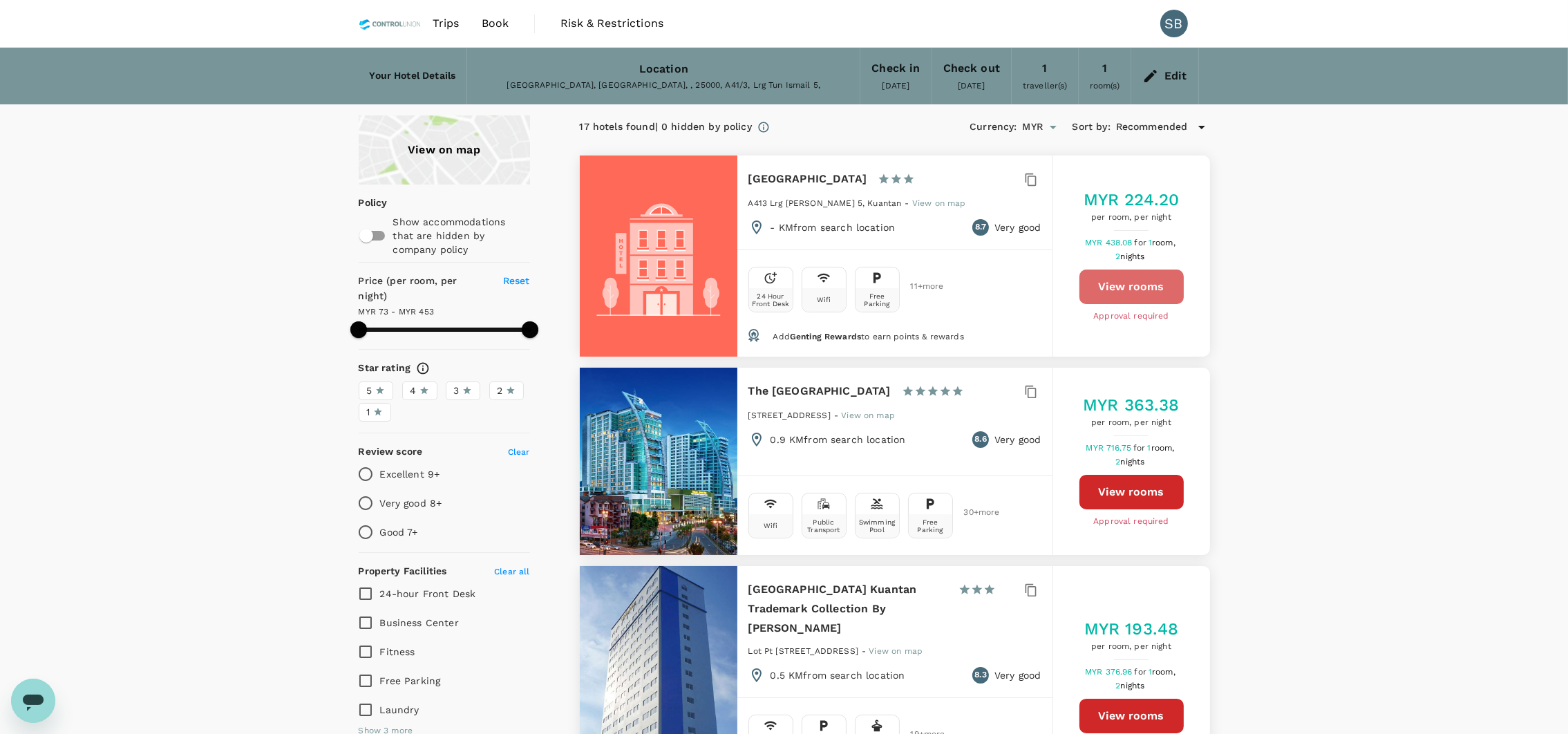
click at [1151, 288] on button "View rooms" at bounding box center [1132, 286] width 105 height 34
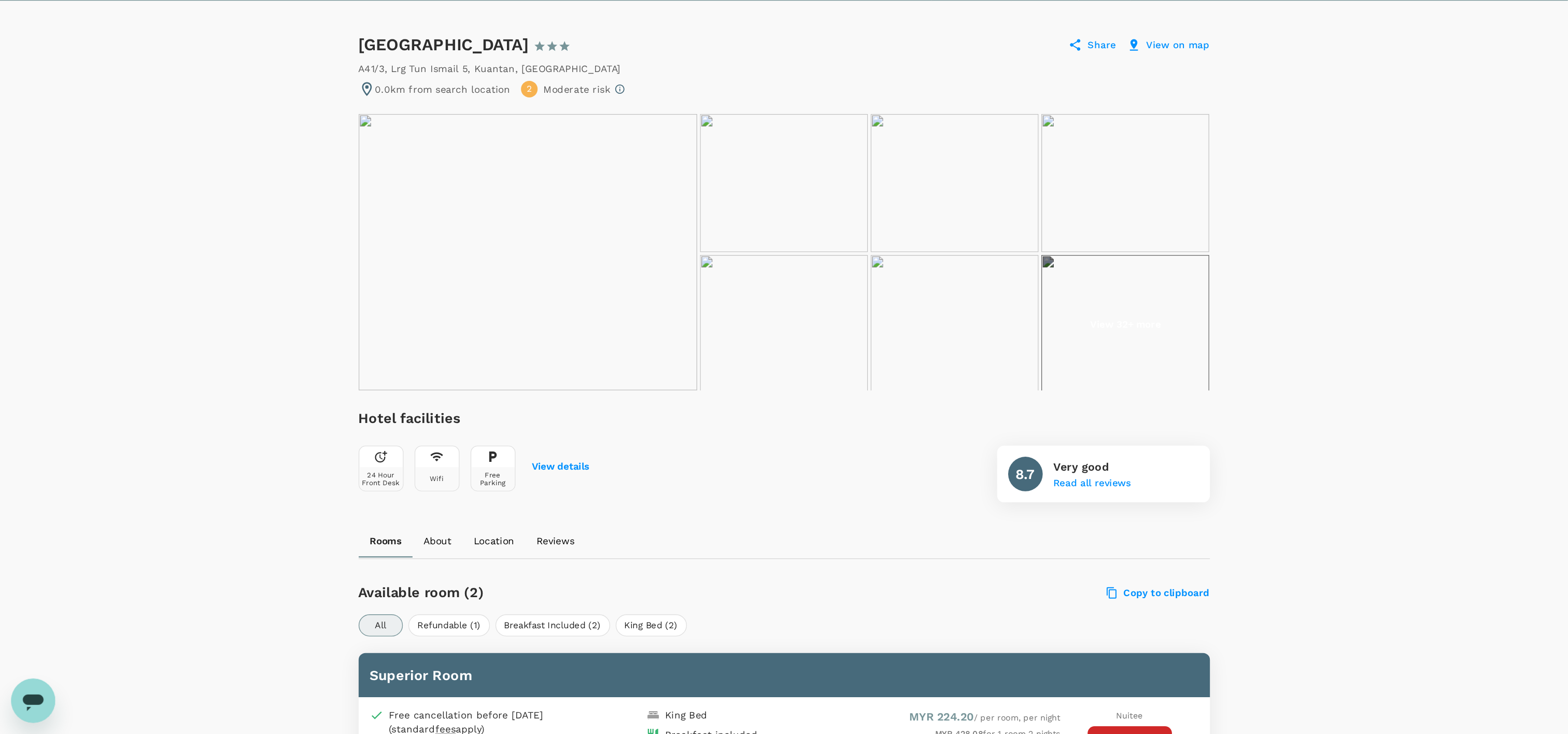
scroll to position [78, 0]
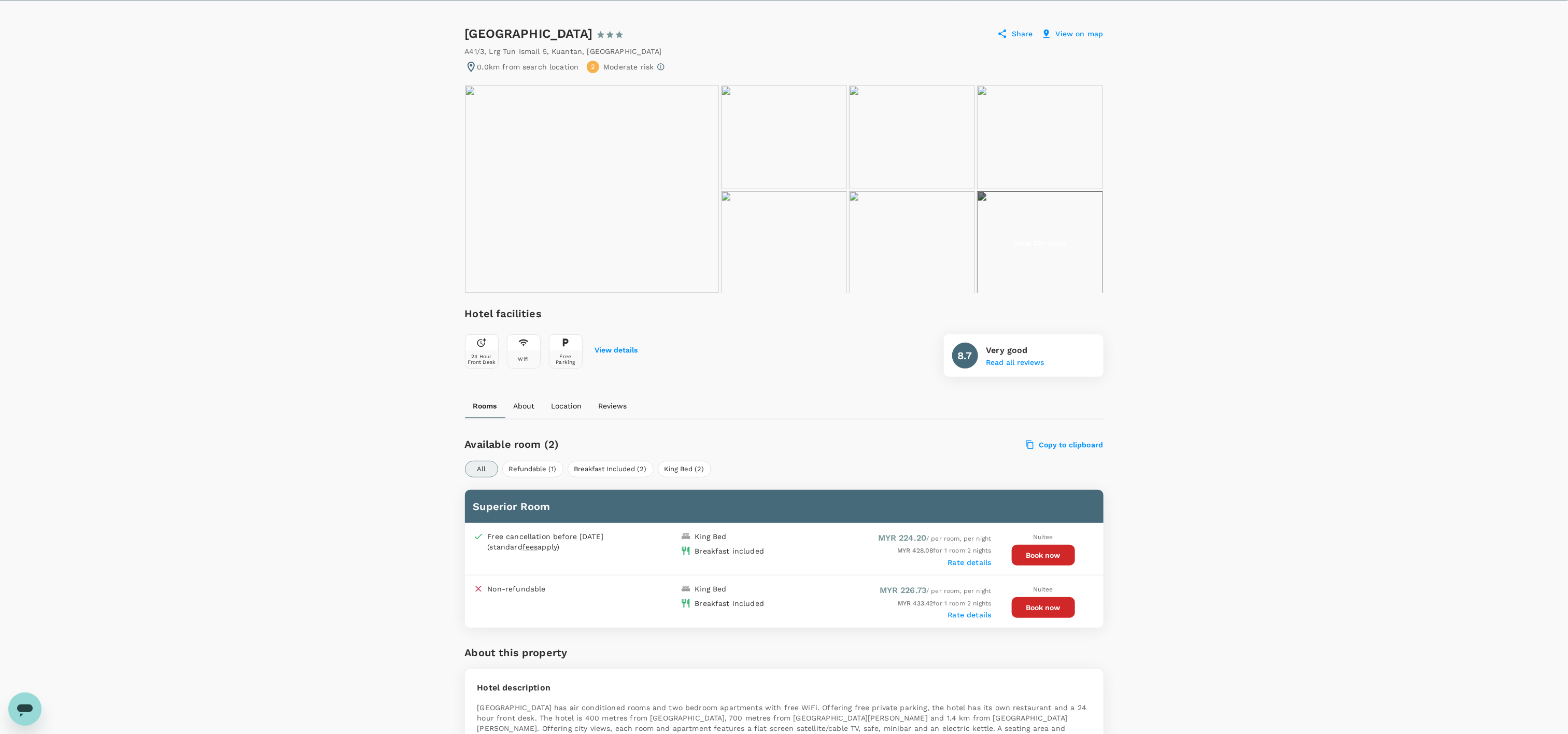
click at [1057, 550] on button "Book now" at bounding box center [1043, 555] width 63 height 21
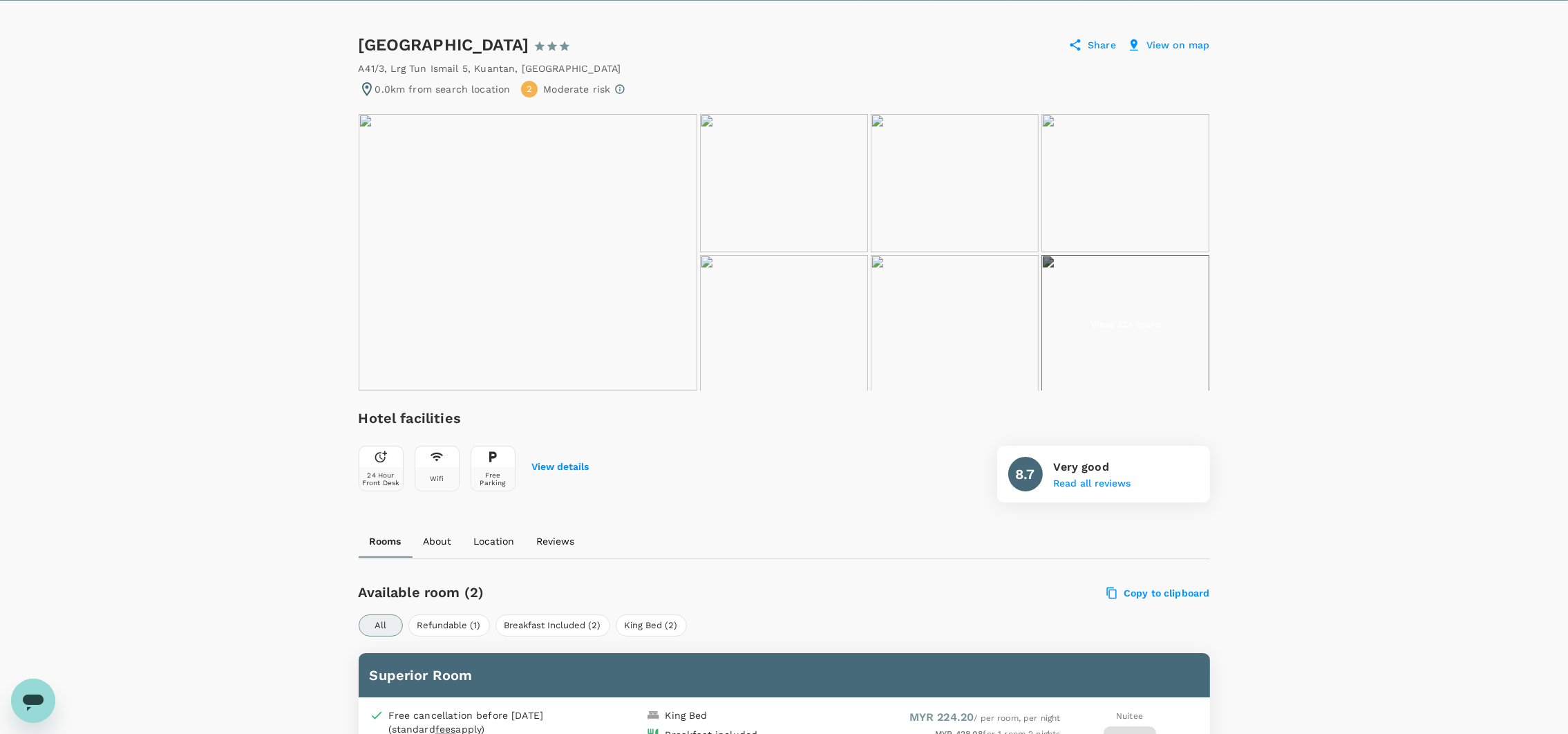
scroll to position [518, 0]
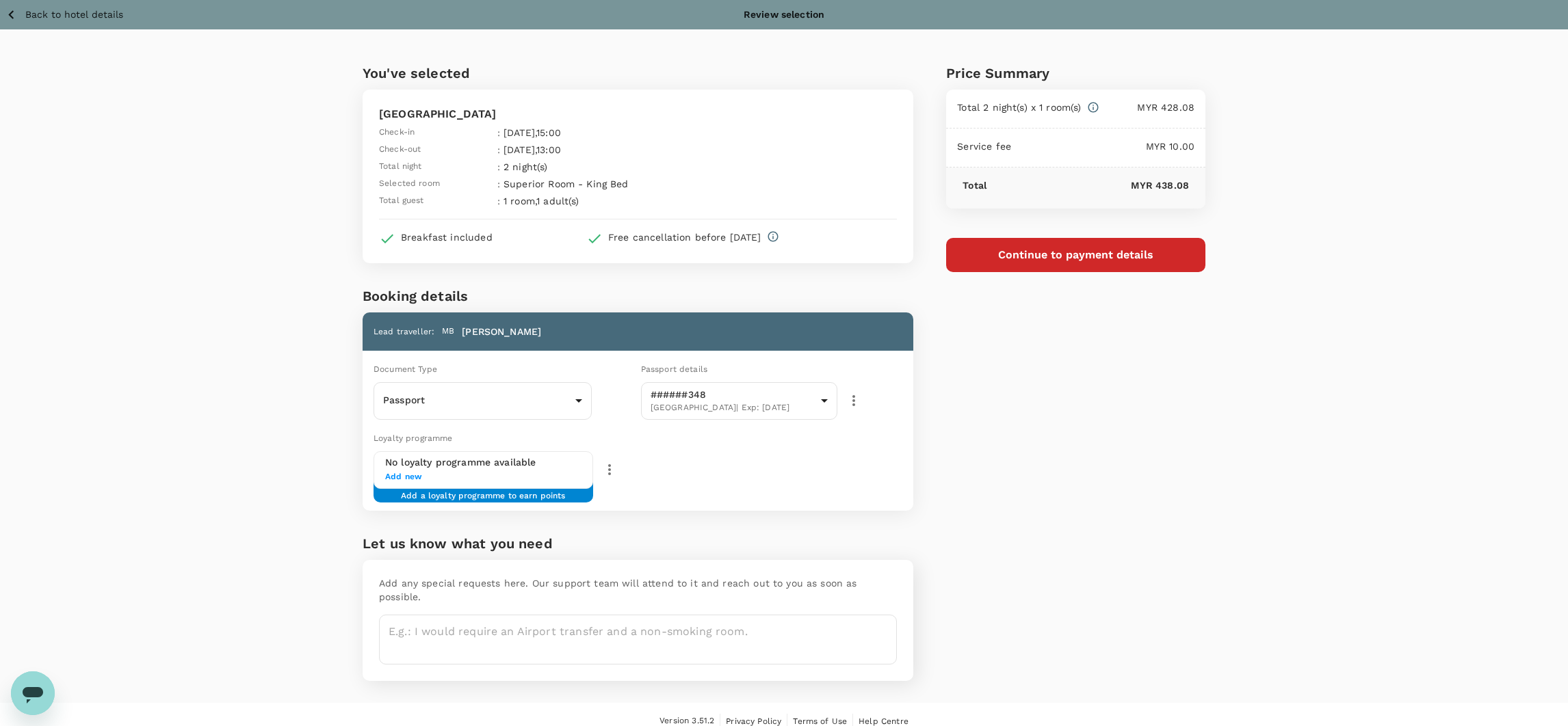
click at [1152, 460] on div "Price Summary Total 2 night(s) x 1 room(s) MYR 428.08 Service fee MYR 10.00 Tot…" at bounding box center [1059, 366] width 293 height 674
click at [493, 400] on body "Back to hotel details Review selection You've selected [GEOGRAPHIC_DATA] Check-…" at bounding box center [784, 369] width 1568 height 740
click at [503, 463] on li "ID card" at bounding box center [482, 461] width 218 height 22
type input "Id card"
click at [804, 443] on div "Loyalty programme No loyalty programme available Add new Add a loyalty programm…" at bounding box center [635, 468] width 557 height 85
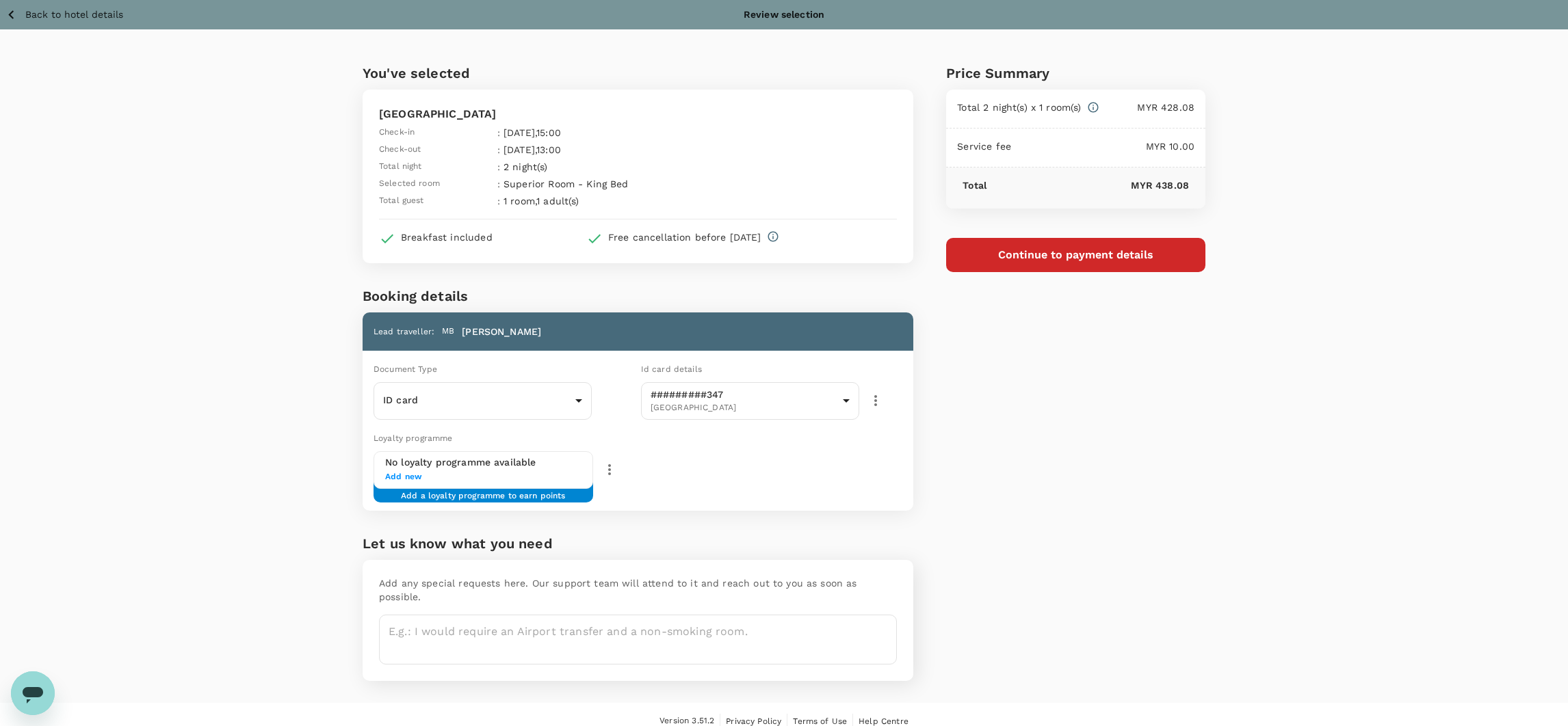
click at [1132, 346] on div "Price Summary Total 2 night(s) x 1 room(s) MYR 428.08 Service fee MYR 10.00 Tot…" at bounding box center [1059, 366] width 293 height 674
click at [1113, 93] on div "Total 2 night(s) x 1 room(s) MYR 428.08" at bounding box center [1076, 109] width 259 height 39
click at [1095, 108] on icon at bounding box center [1093, 106] width 12 height 12
click at [1098, 104] on icon at bounding box center [1092, 107] width 10 height 10
click at [604, 474] on icon "button" at bounding box center [610, 470] width 17 height 16
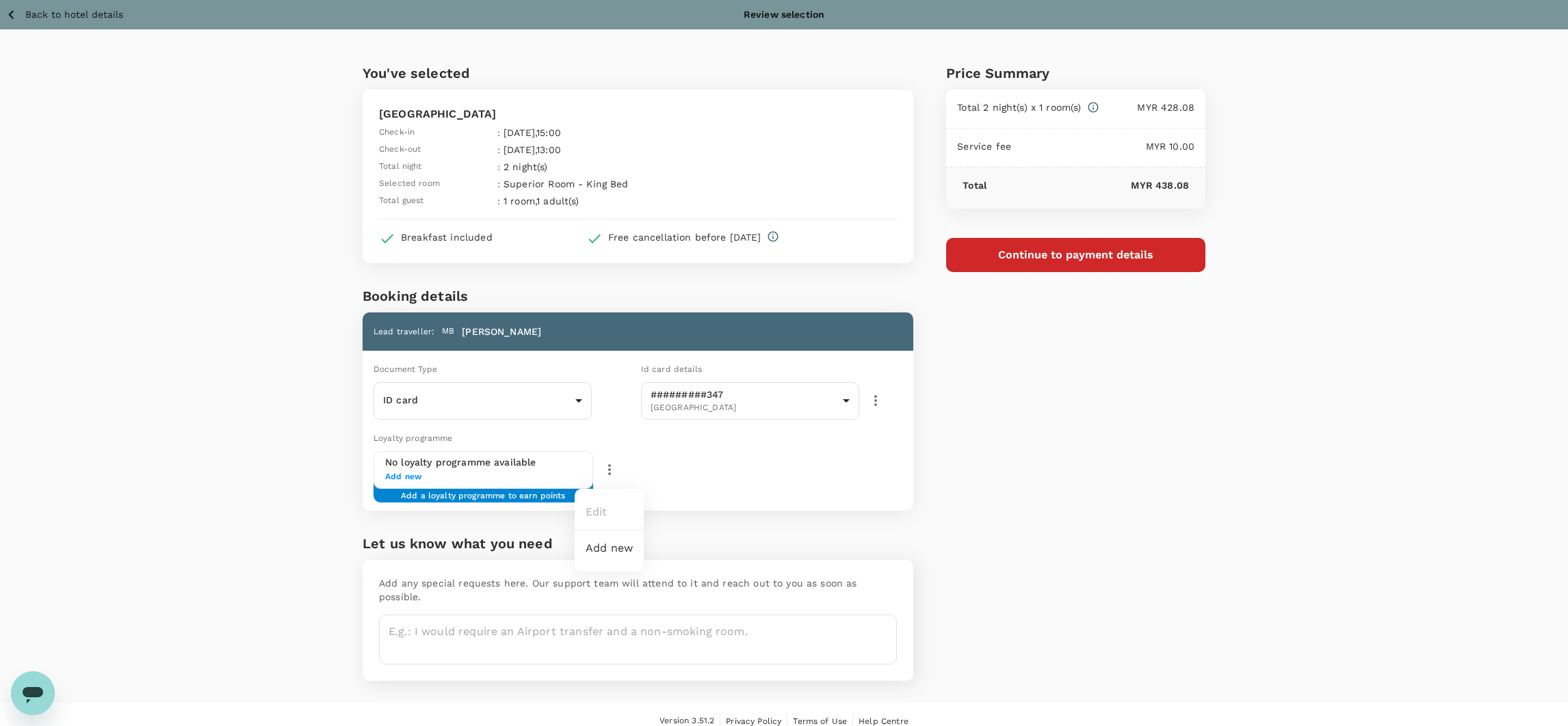
click at [488, 465] on div at bounding box center [784, 363] width 1568 height 726
click at [388, 474] on span "Add new" at bounding box center [483, 477] width 196 height 14
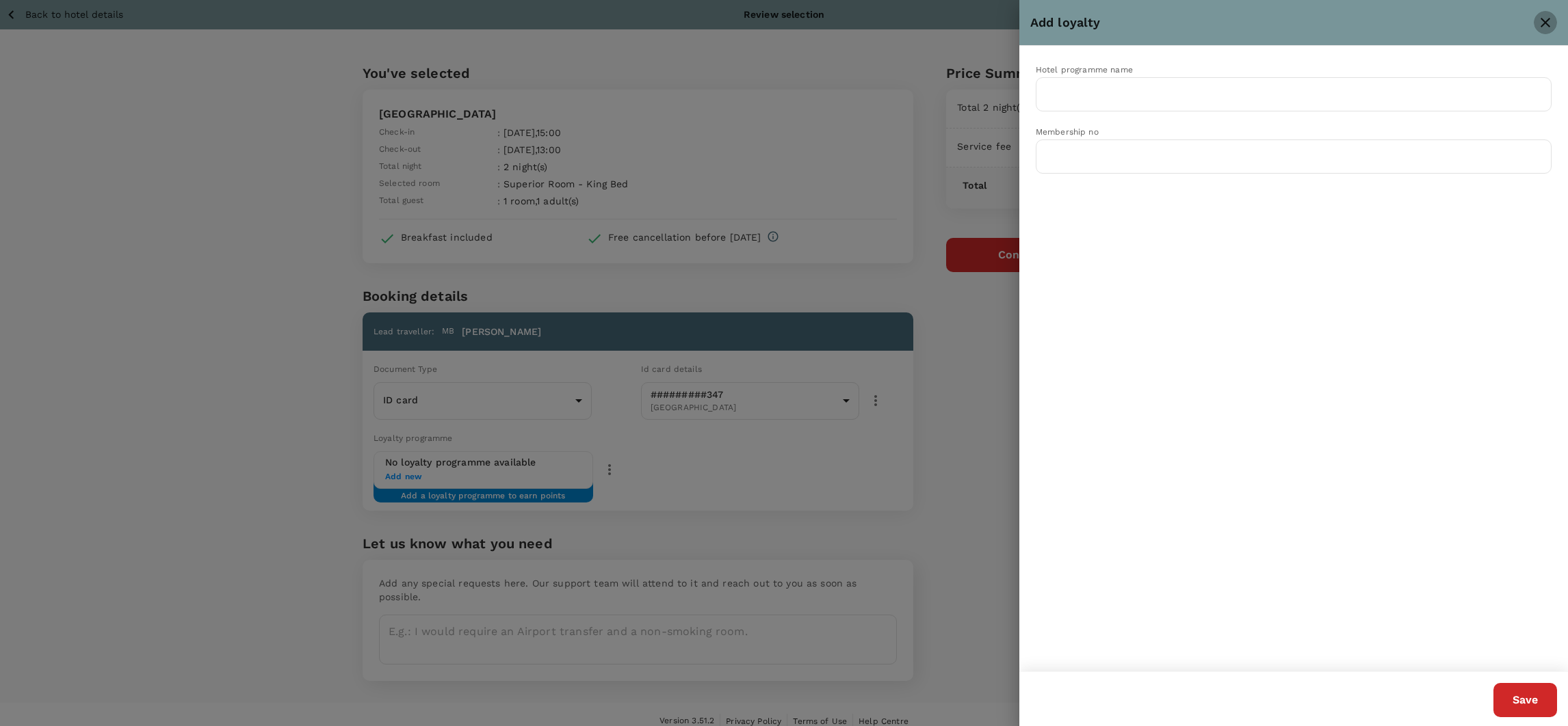
click at [1546, 18] on icon "close" at bounding box center [1546, 23] width 17 height 16
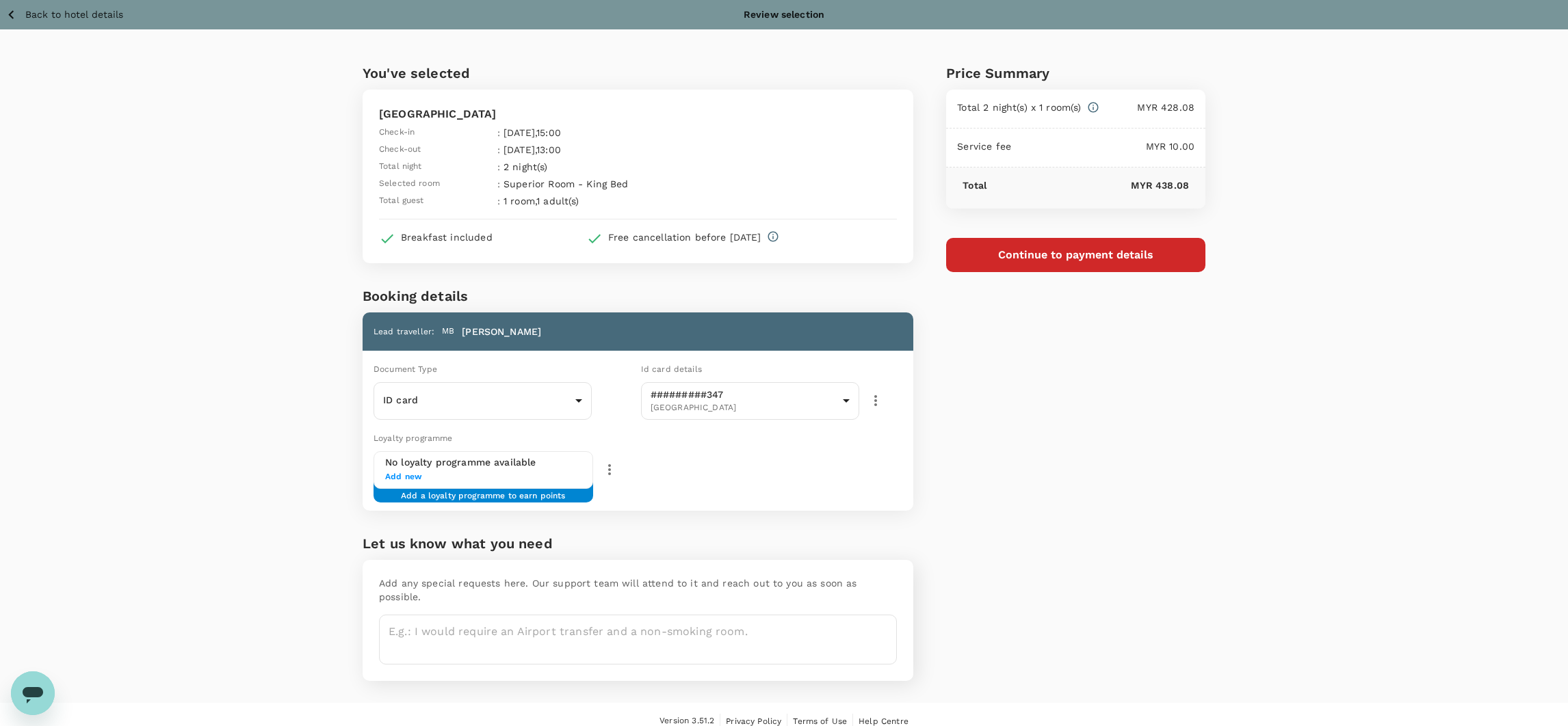
click at [1021, 249] on button "Continue to payment details" at bounding box center [1076, 255] width 259 height 34
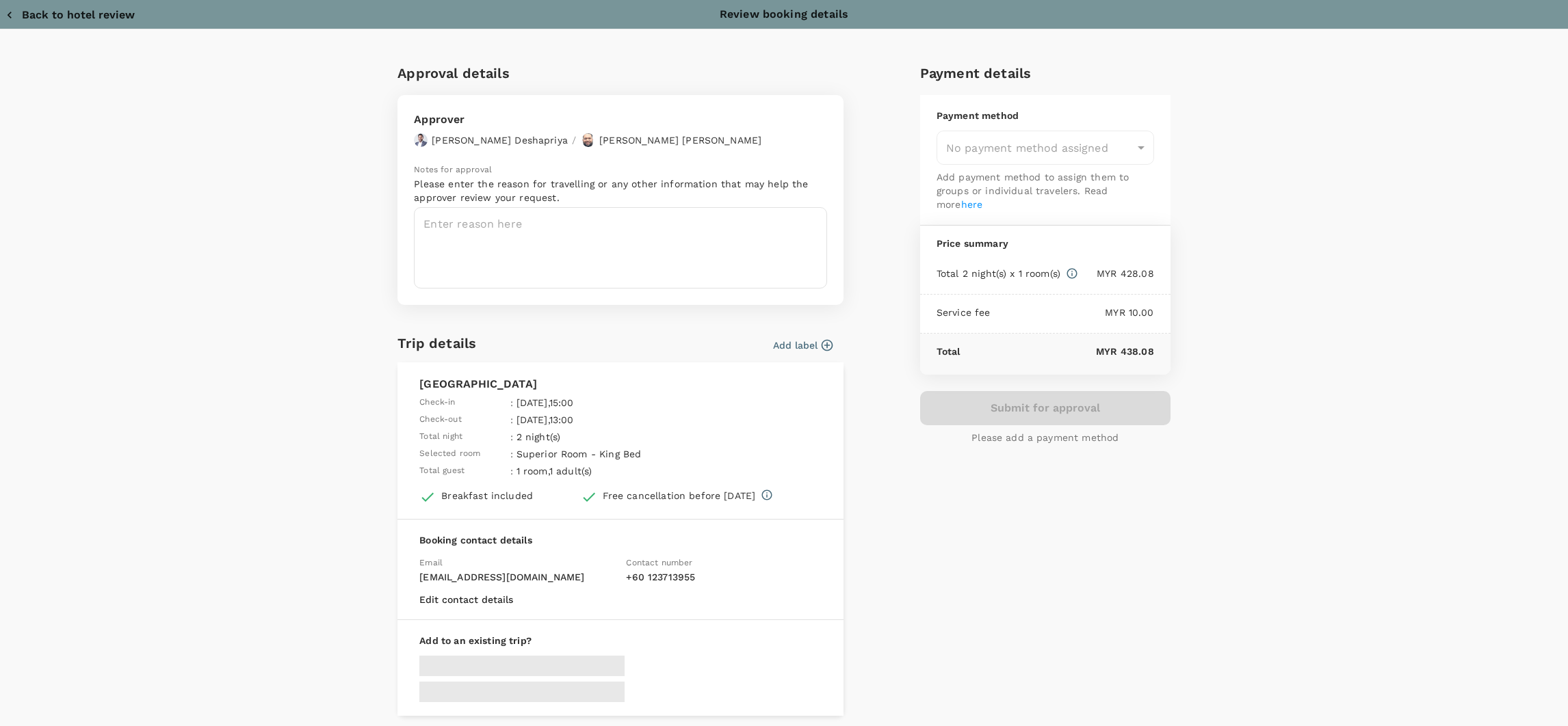
type input "9e254831-a140-43d4-90d9-f4bdc71b84d3"
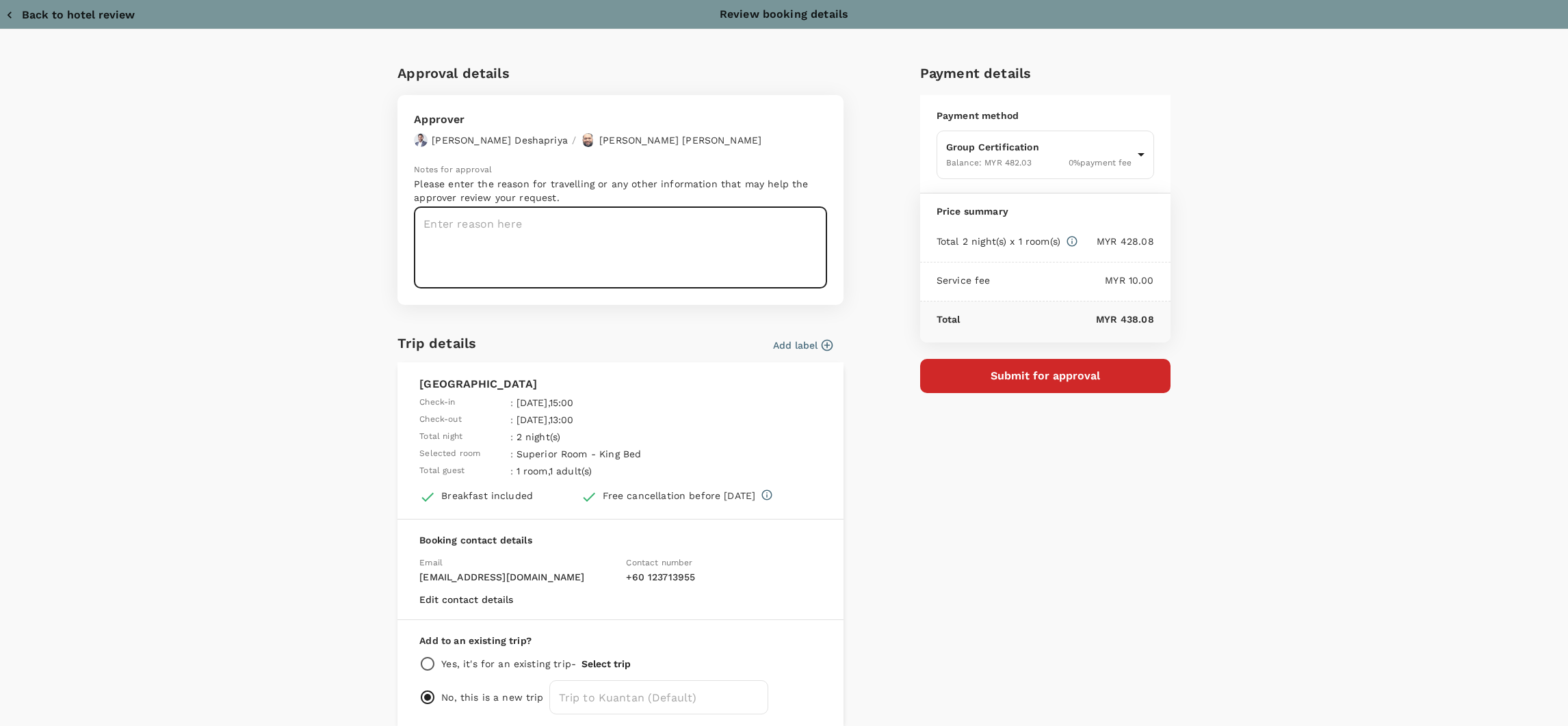
click at [622, 244] on textarea at bounding box center [620, 248] width 414 height 82
paste textarea "Dear @Chathuranga Deshapriya / @Muhammad Hariz Bin Abdul Rahman, Appreciate it …"
click at [541, 223] on textarea "Dear @Chathuranga Deshapriya / @Muhammad Hariz Bin Abdul Rahman, Appreciate it …" at bounding box center [620, 248] width 414 height 82
click at [541, 220] on textarea "Dear @Chathuranga Deshapriya / @Muhammad Hariz Bin Abdul Rahman, Appreciate it …" at bounding box center [620, 248] width 414 height 82
click at [452, 219] on textarea "Dear @Chathuranga / @Muhammad Hariz Bin Abdul Rahman, Appreciate it if you coul…" at bounding box center [620, 248] width 414 height 82
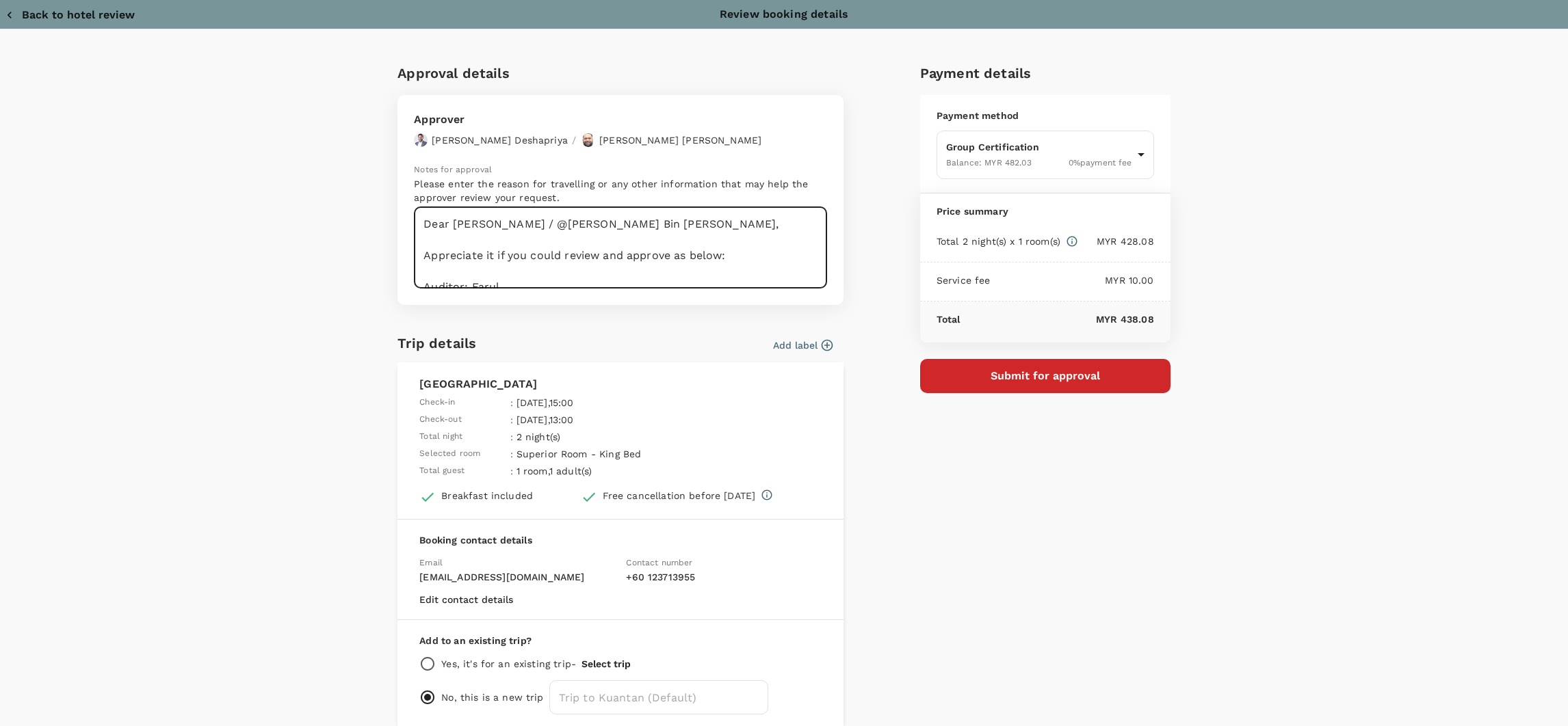
click at [573, 220] on textarea "Dear Chathuranga / @Muhammad Hariz Bin Abdul Rahman, Appreciate it if you could…" at bounding box center [620, 248] width 414 height 82
drag, startPoint x: 679, startPoint y: 230, endPoint x: 556, endPoint y: 225, distance: 123.1
click at [556, 225] on textarea "Dear Chathuranga / Hariz Bin Abdul Rahman, Appreciate it if you could review an…" at bounding box center [620, 248] width 414 height 82
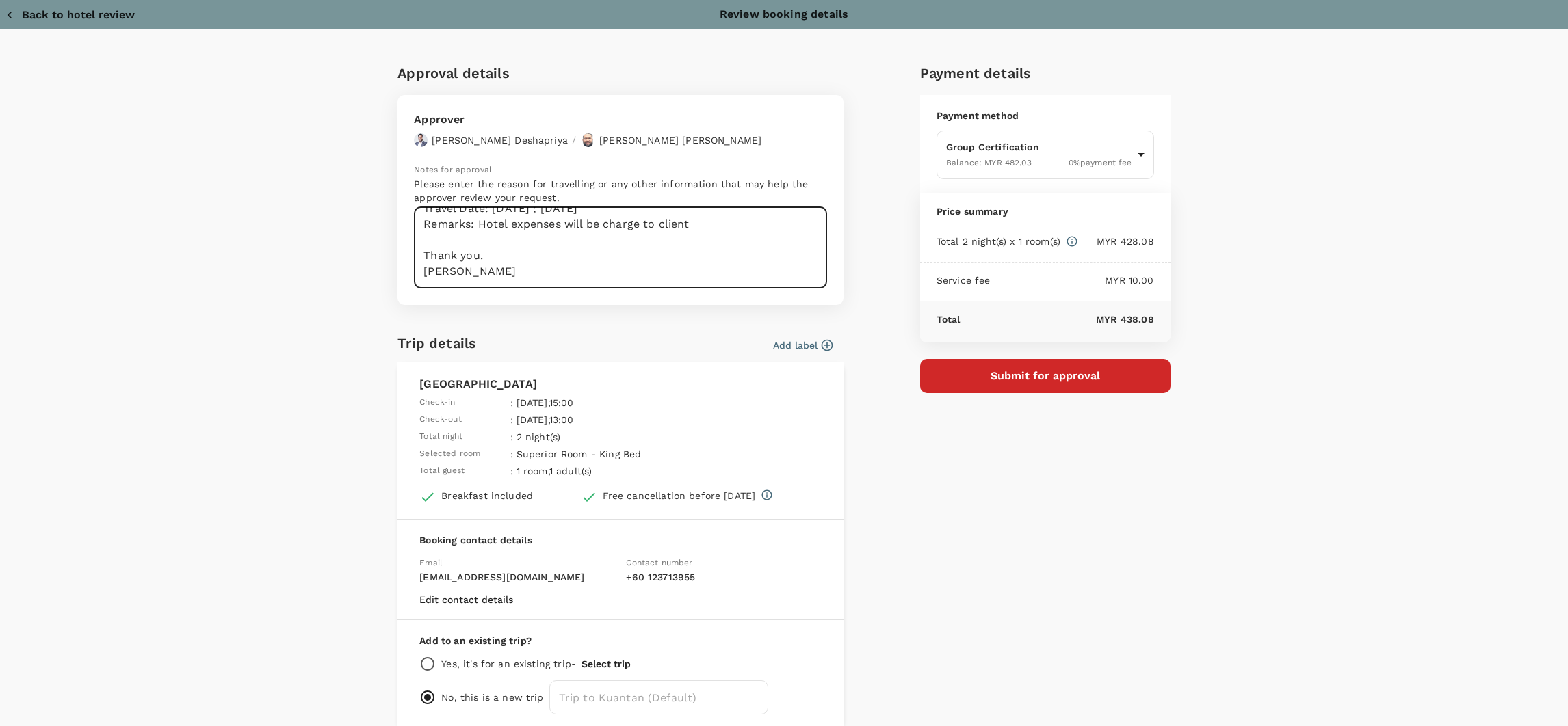
type textarea "Dear Chathuranga / Hariz, Appreciate it if you could review and approve as belo…"
click at [290, 402] on div "Approval details Approver Chathuranga Iroshan Deshapriya / Muhammad Hariz Bin A…" at bounding box center [784, 410] width 1568 height 761
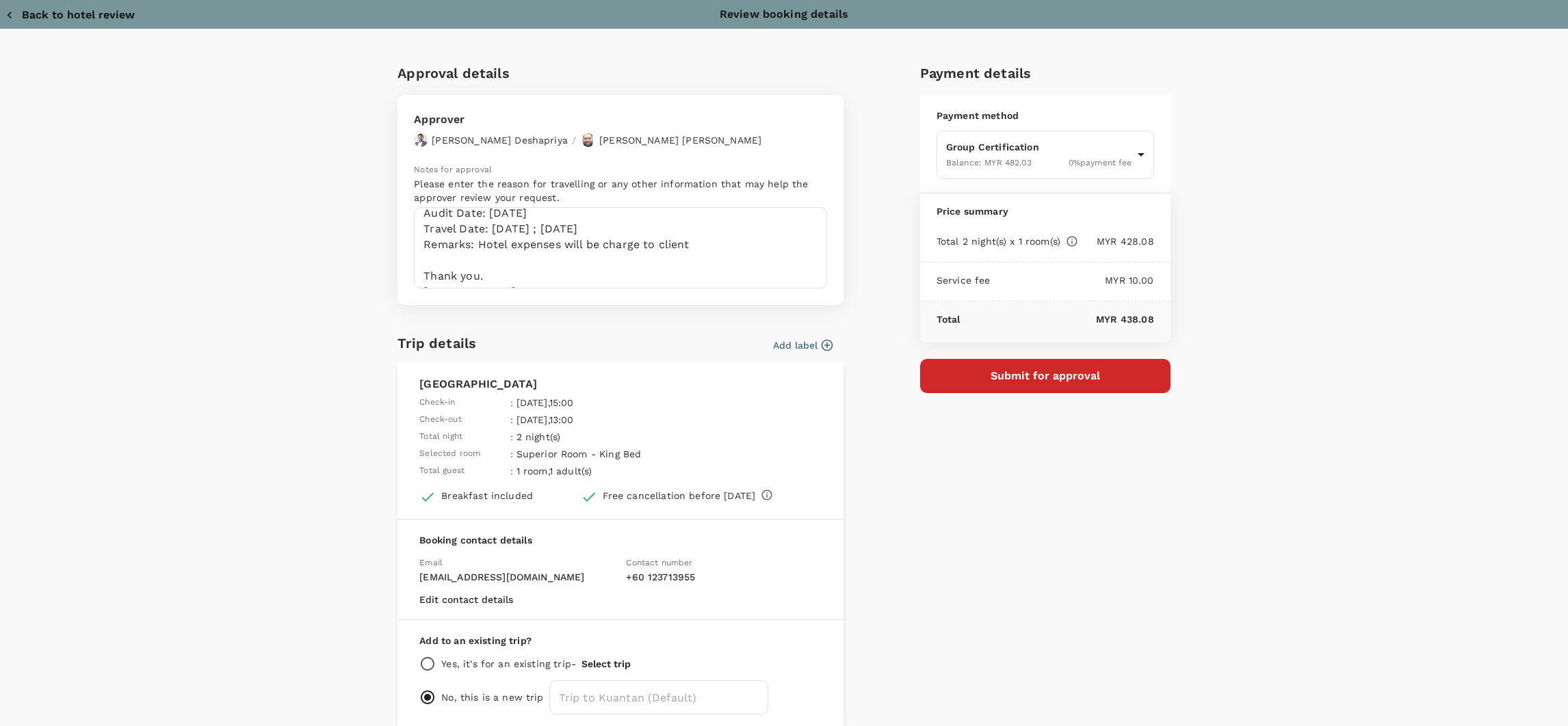
scroll to position [63, 0]
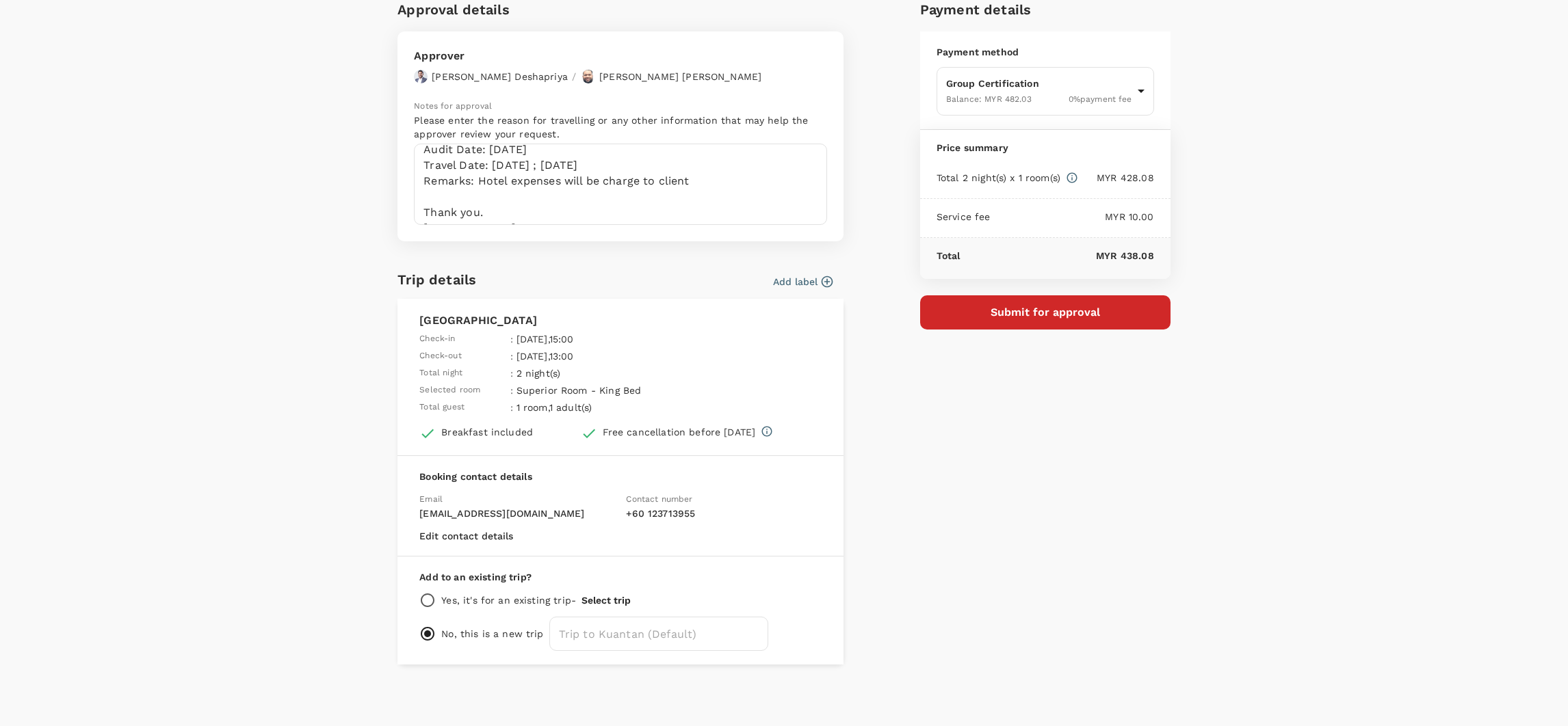
click at [987, 309] on button "Submit for approval" at bounding box center [1045, 312] width 250 height 34
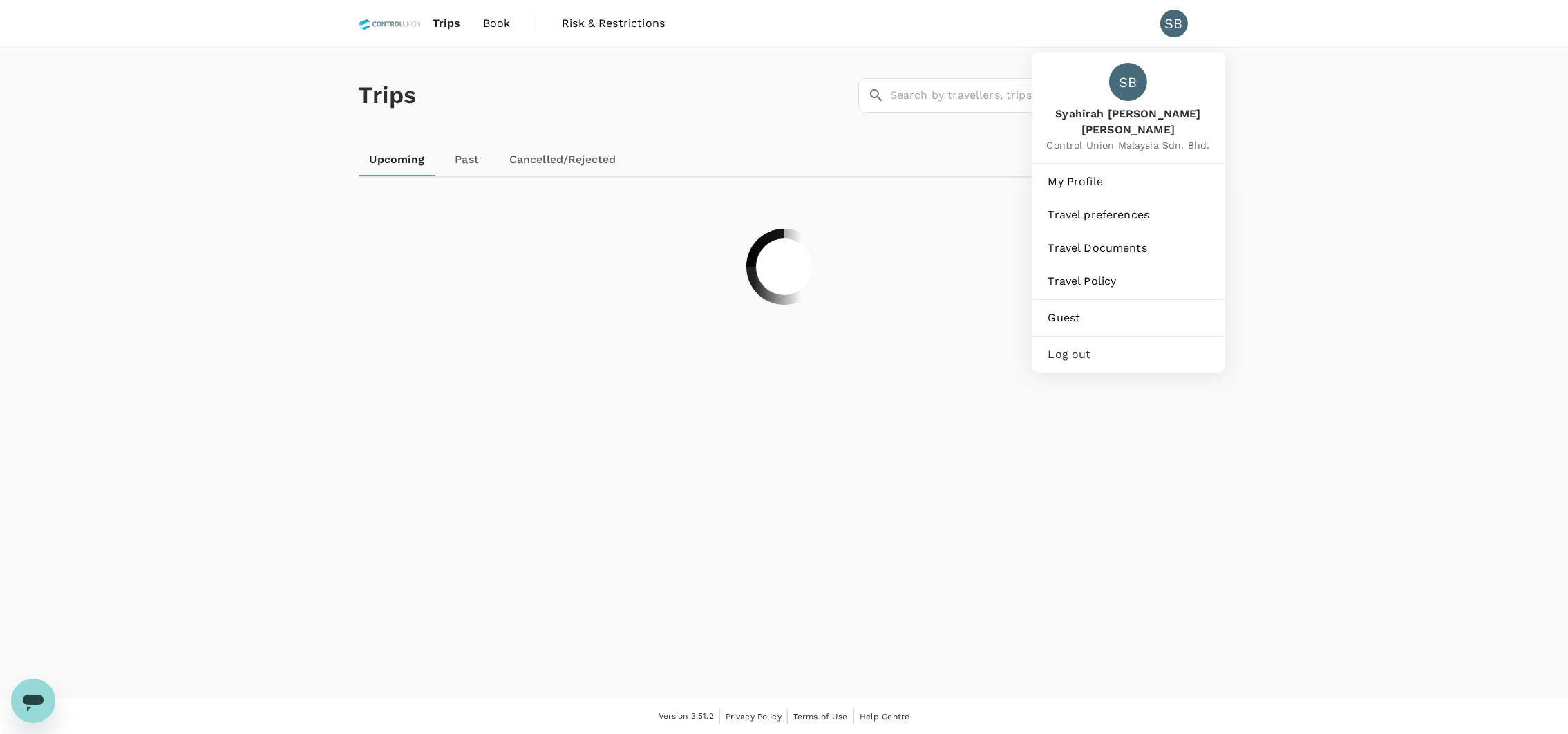
click at [1188, 16] on div "SB" at bounding box center [1180, 23] width 39 height 28
click at [1077, 310] on span "Guest" at bounding box center [1128, 318] width 160 height 17
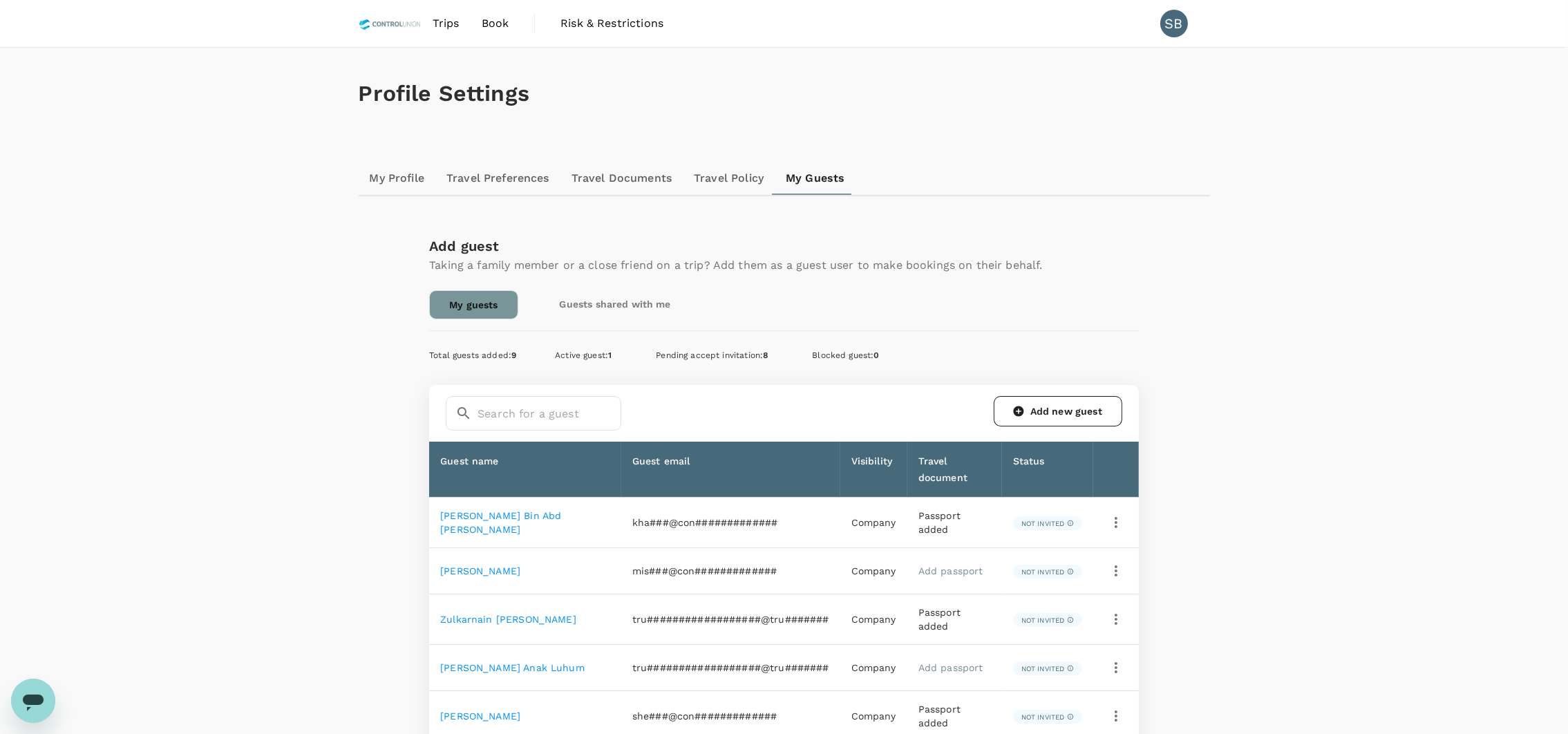
click at [408, 176] on link "My Profile" at bounding box center [397, 179] width 78 height 33
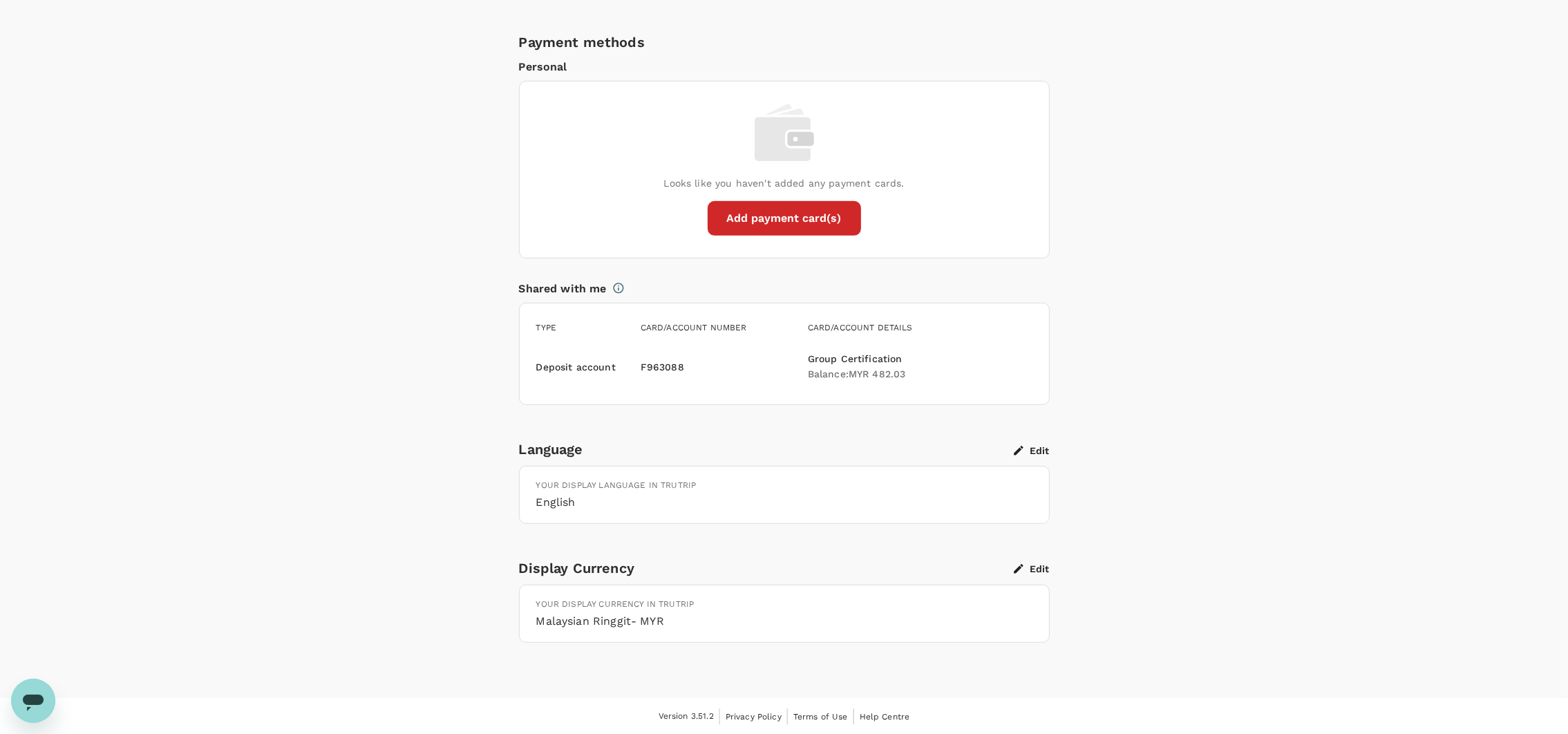
scroll to position [940, 0]
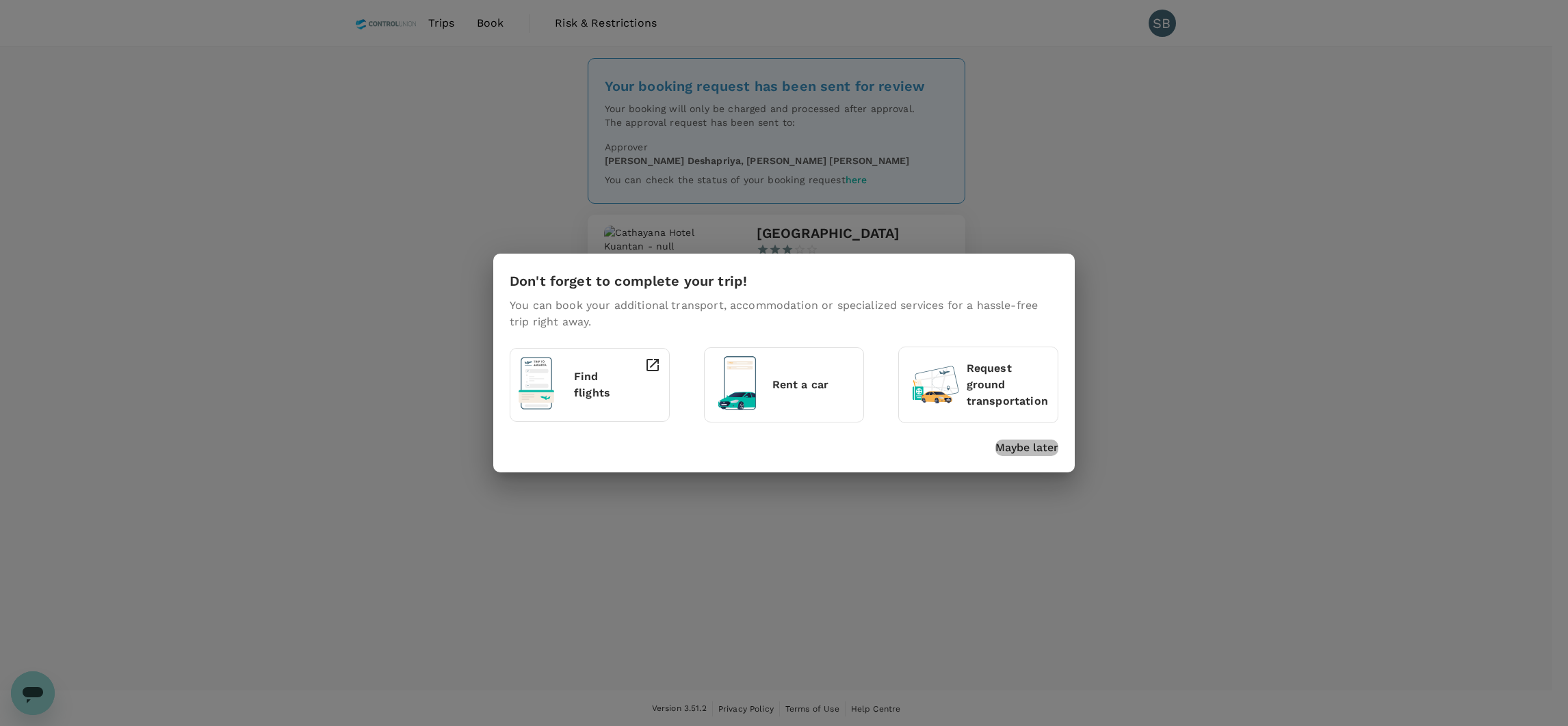
click at [1008, 445] on p "Maybe later" at bounding box center [1027, 448] width 63 height 16
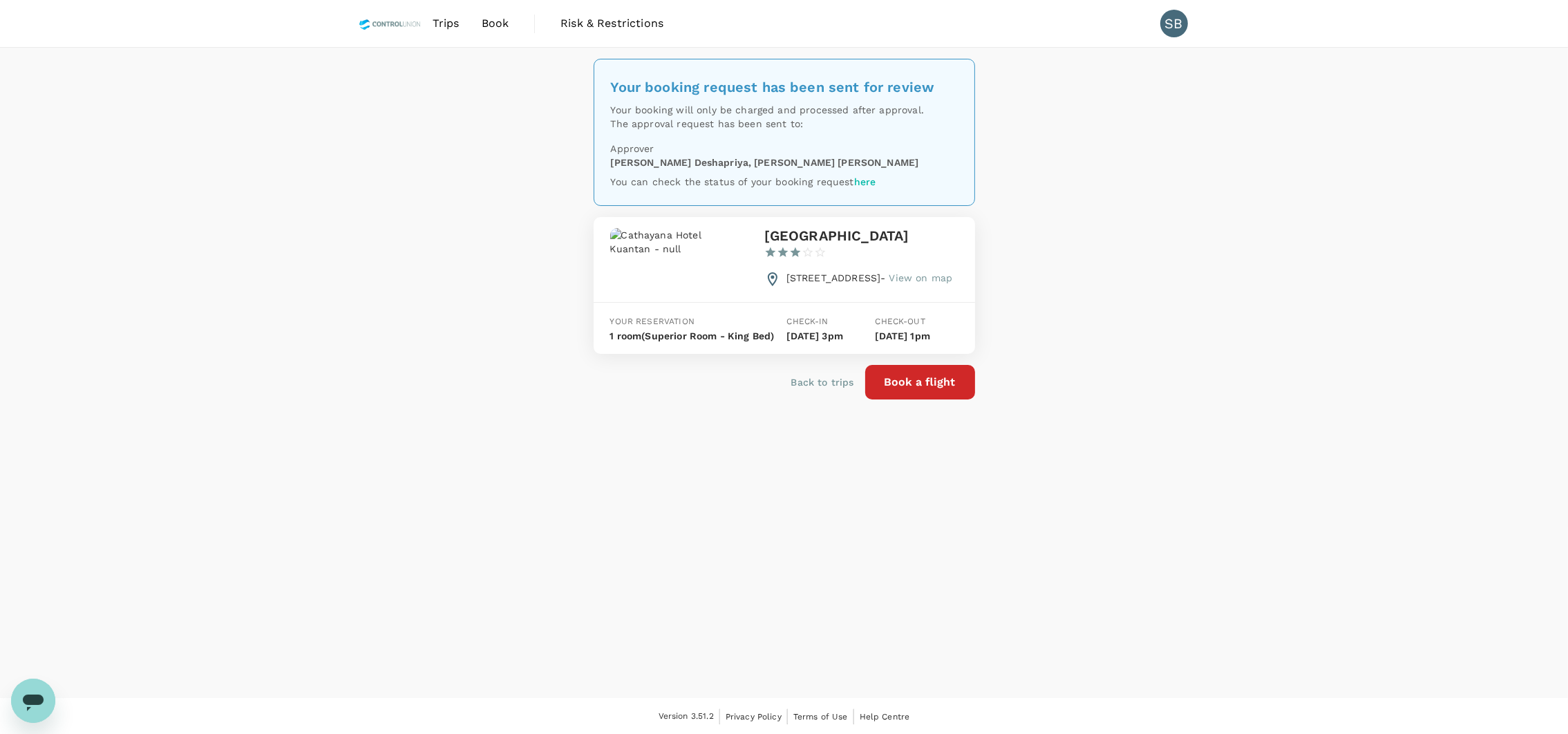
click at [1144, 363] on div "Your booking request has been sent for review Your booking will only be charged…" at bounding box center [784, 373] width 1568 height 651
click at [1143, 337] on div "Your booking request has been sent for review Your booking will only be charged…" at bounding box center [784, 373] width 1568 height 651
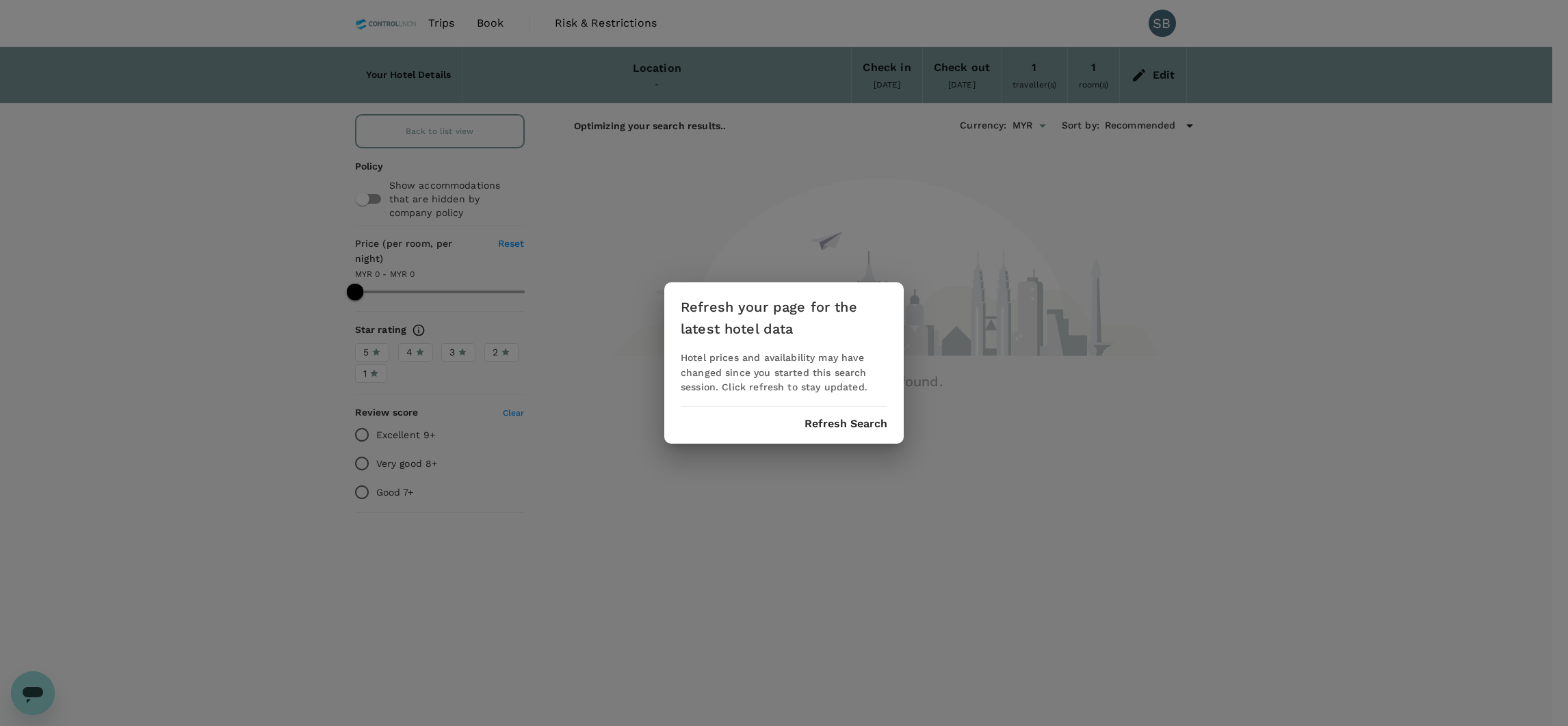
click at [866, 416] on div "Refresh your page for the latest hotel data Hotel prices and availability may h…" at bounding box center [784, 363] width 239 height 162
click at [840, 422] on button "Refresh Search" at bounding box center [845, 424] width 83 height 12
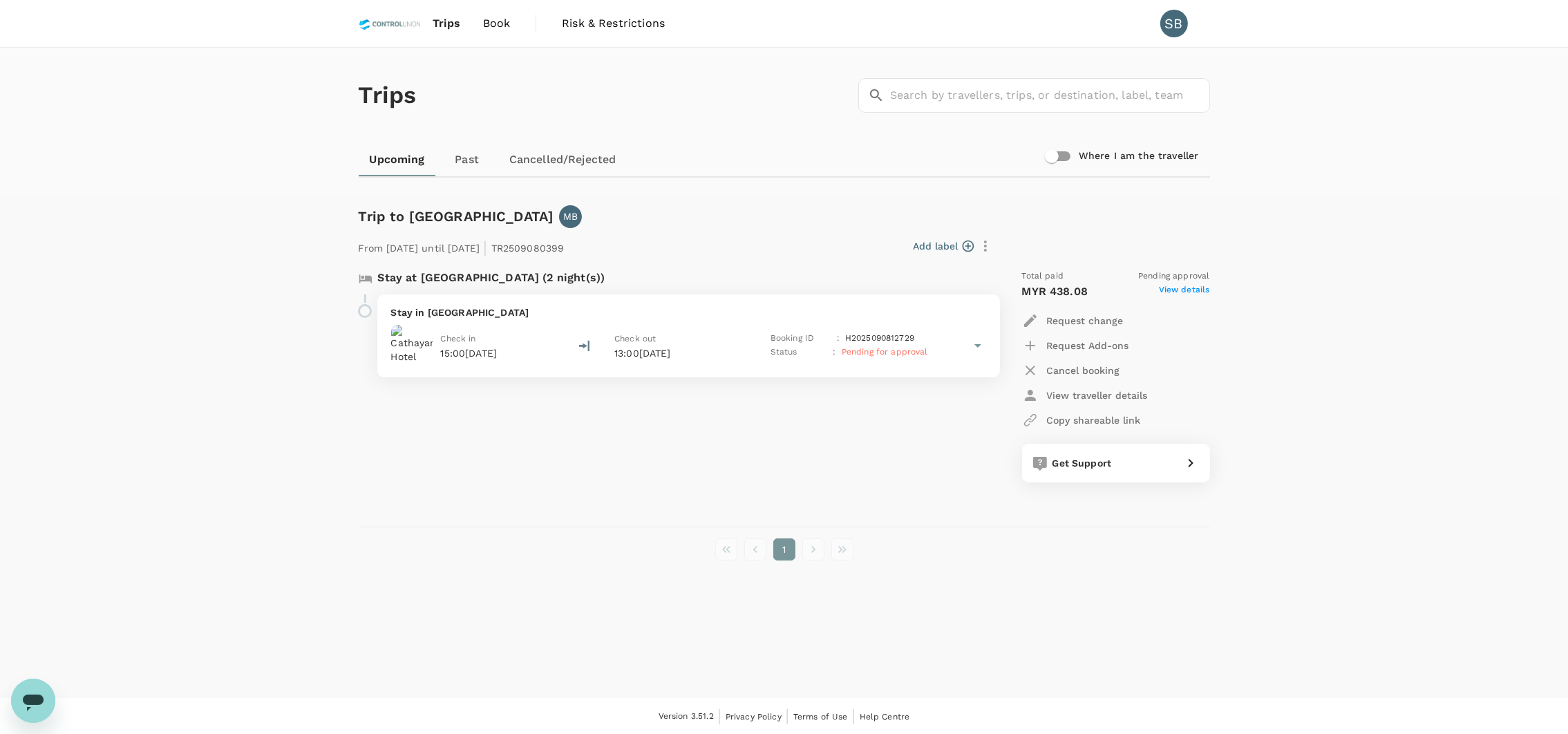
click at [464, 169] on link "Past" at bounding box center [467, 159] width 62 height 33
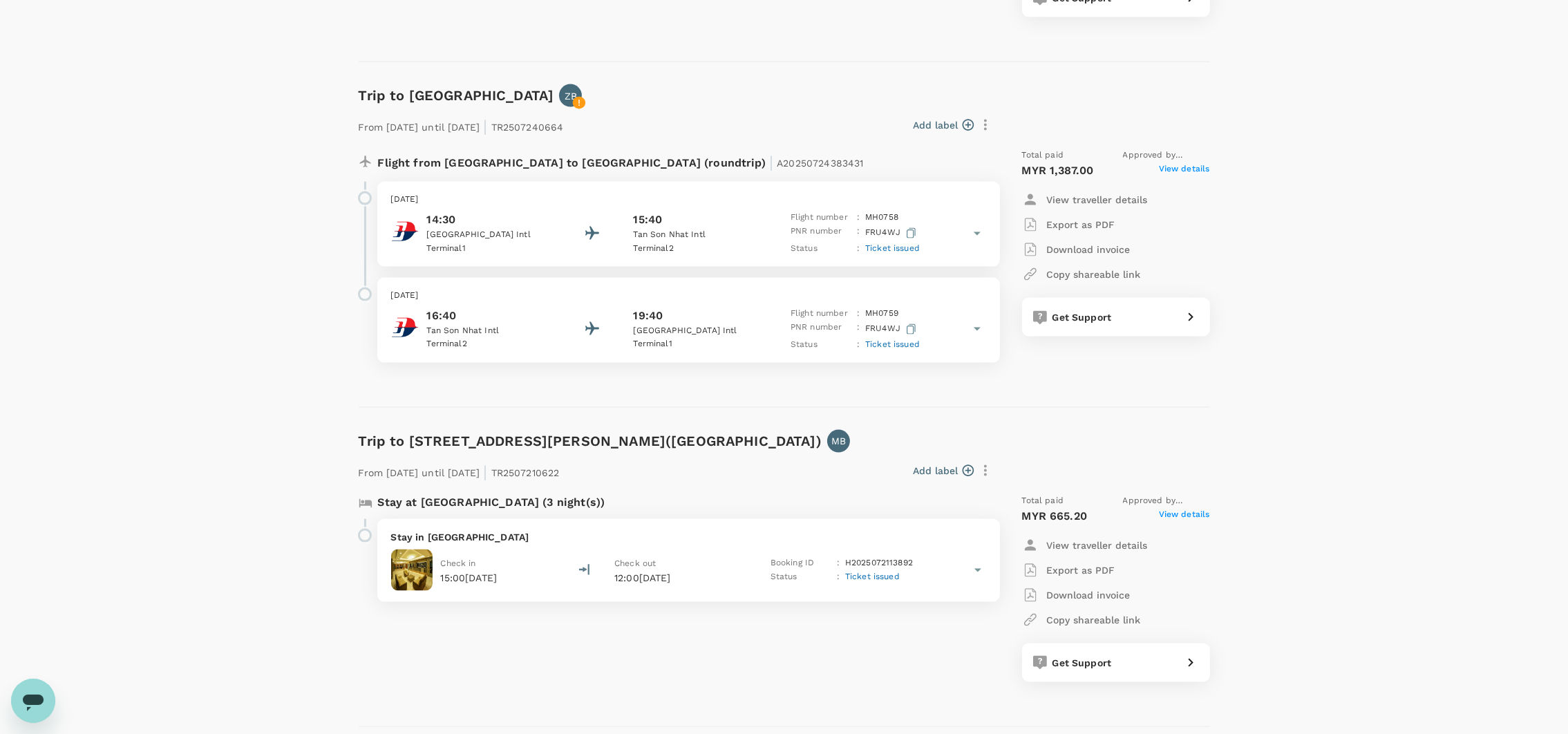
scroll to position [3045, 0]
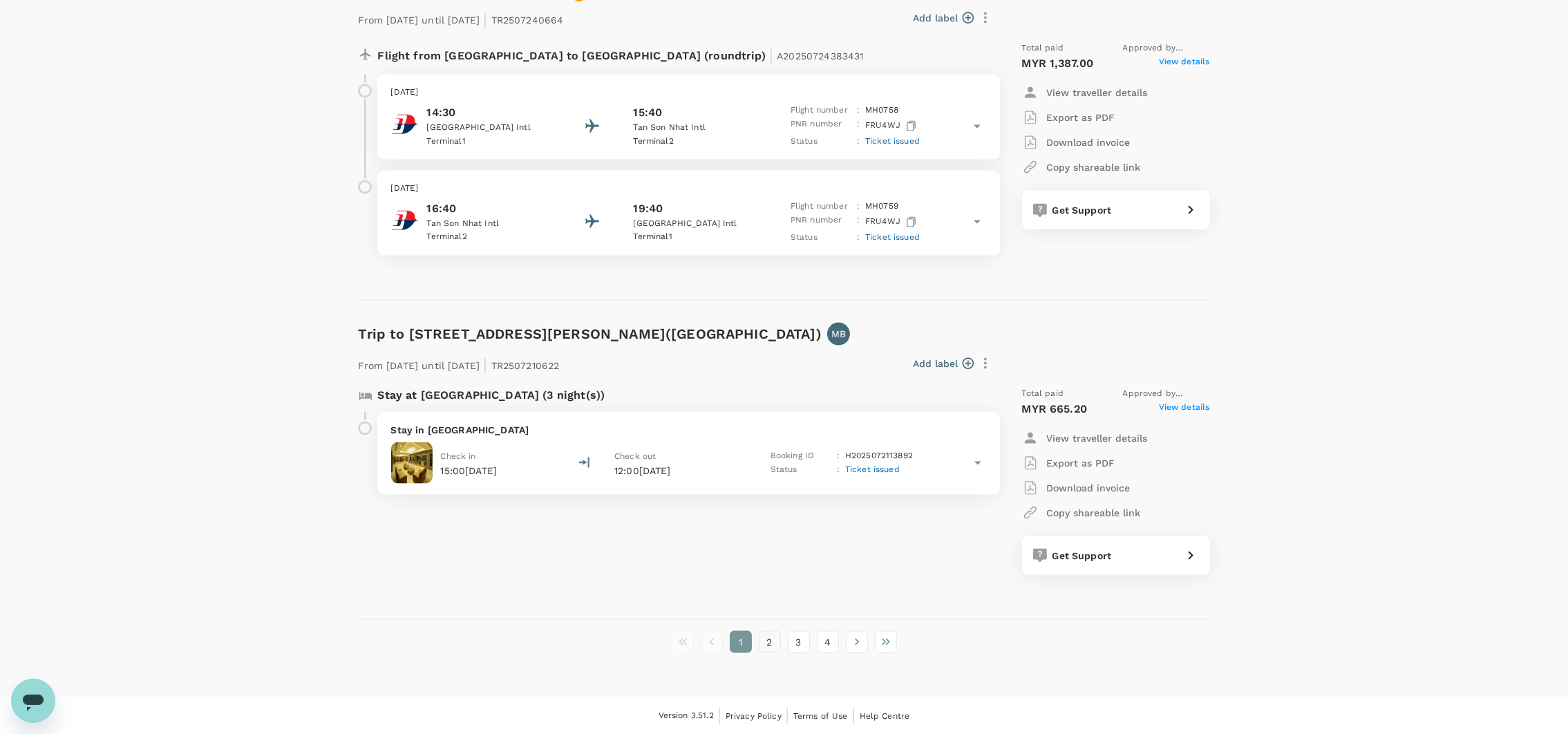
click at [772, 641] on button "2" at bounding box center [770, 642] width 22 height 22
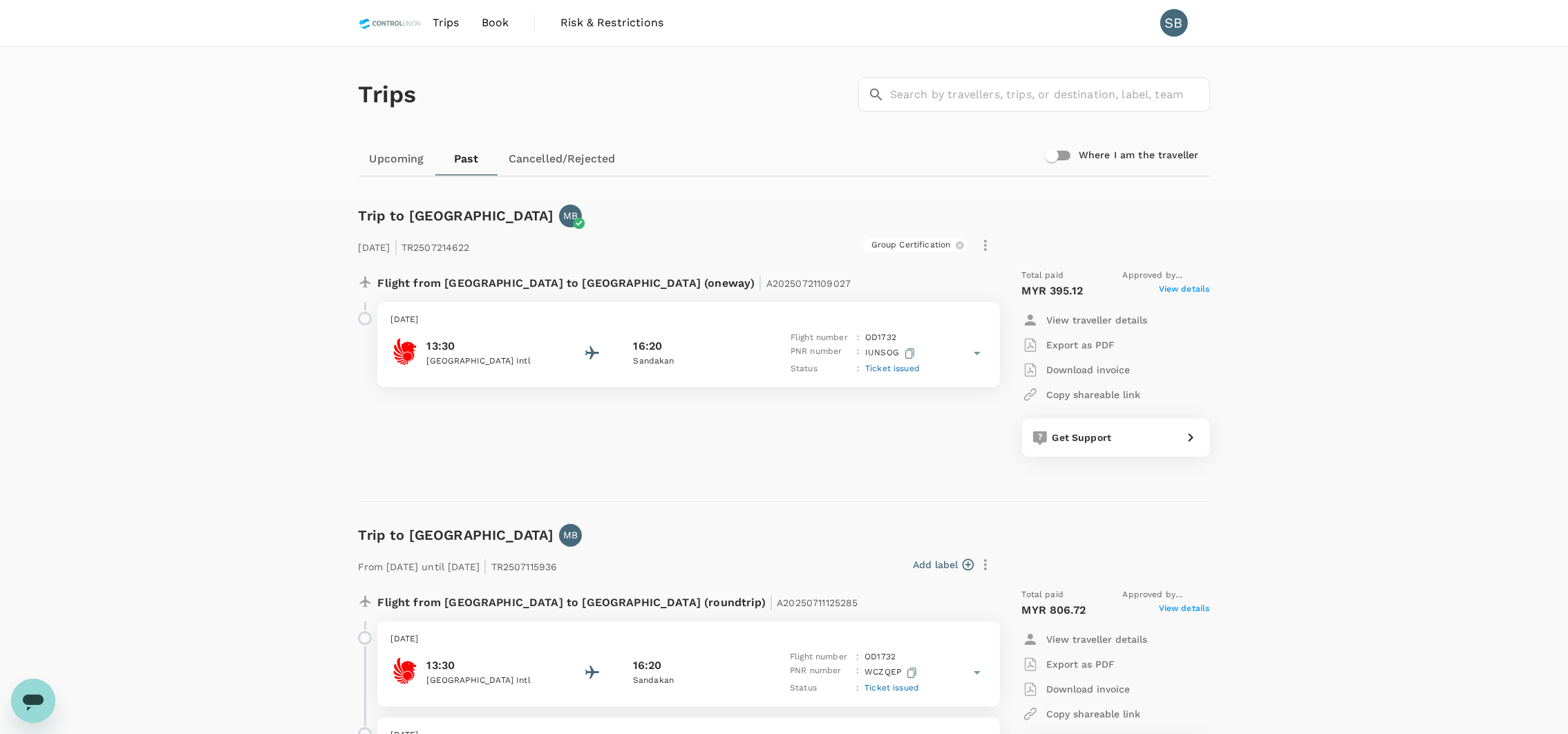
scroll to position [2835, 0]
